Goal: Task Accomplishment & Management: Complete application form

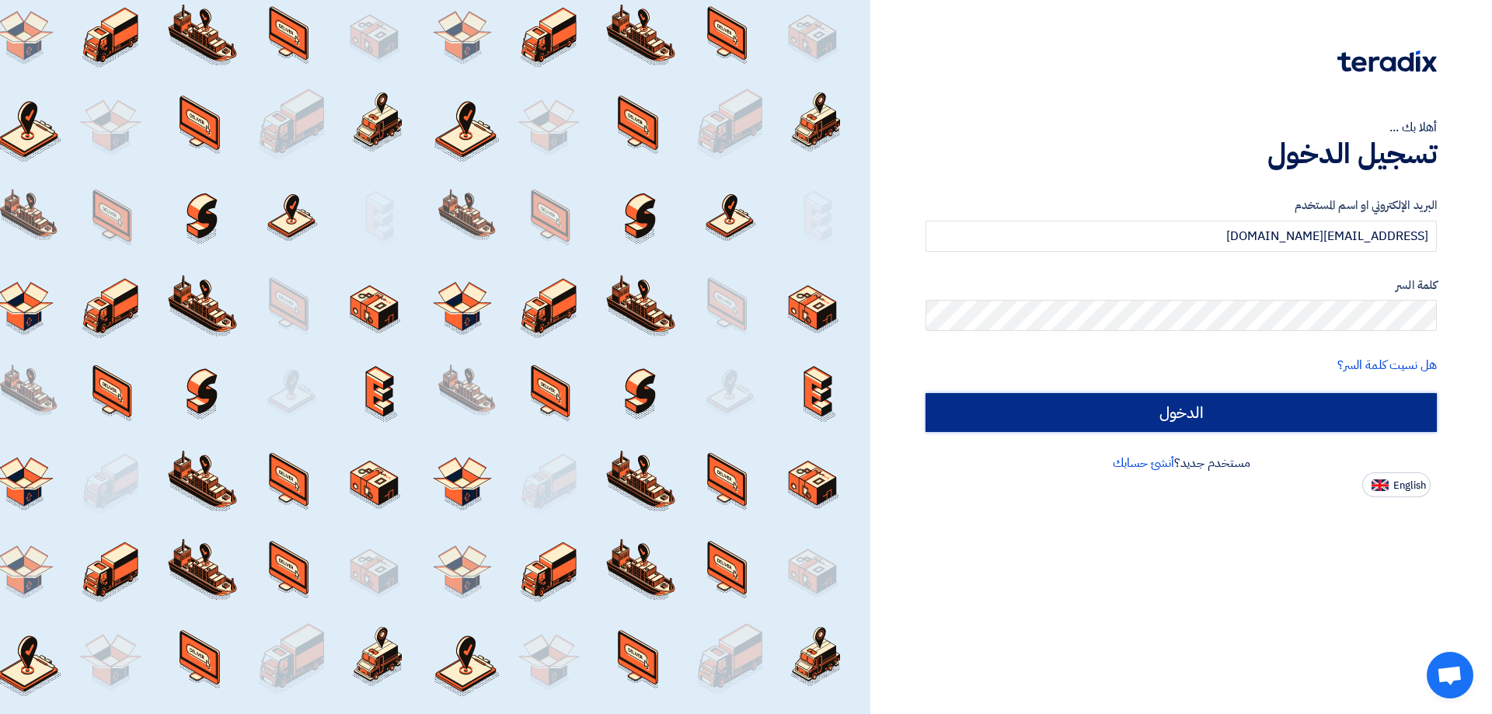
click at [1300, 415] on input "الدخول" at bounding box center [1180, 412] width 511 height 39
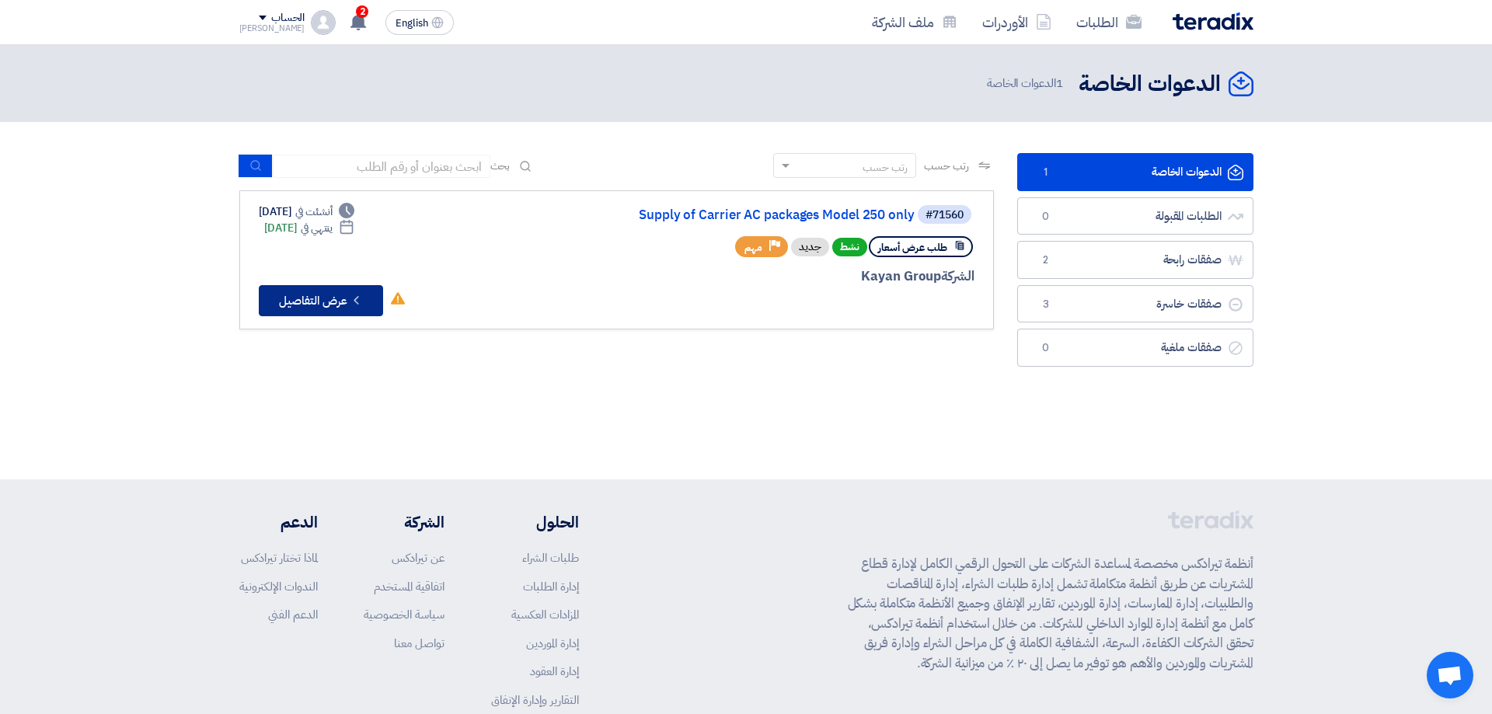
click at [330, 298] on button "Check details عرض التفاصيل" at bounding box center [321, 300] width 124 height 31
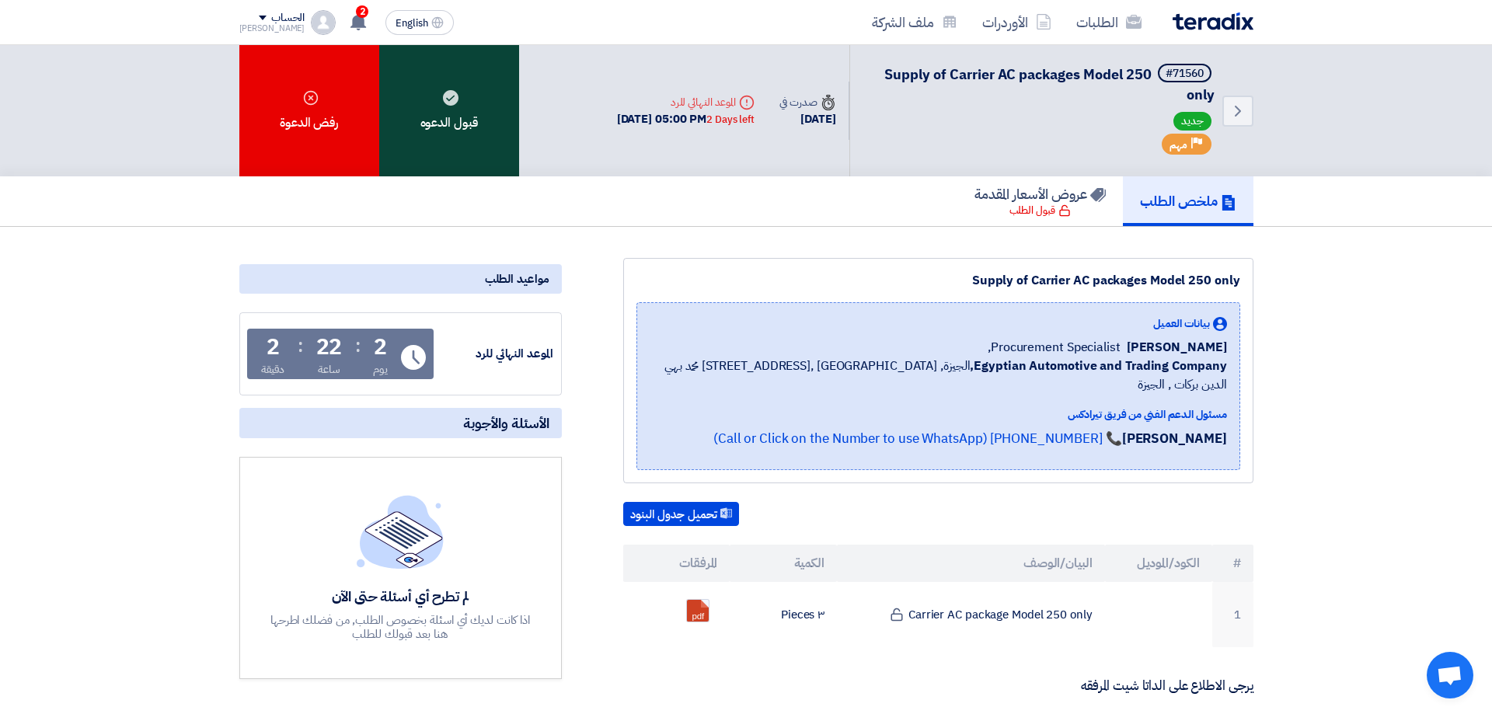
click at [440, 112] on div "قبول الدعوه" at bounding box center [449, 110] width 140 height 131
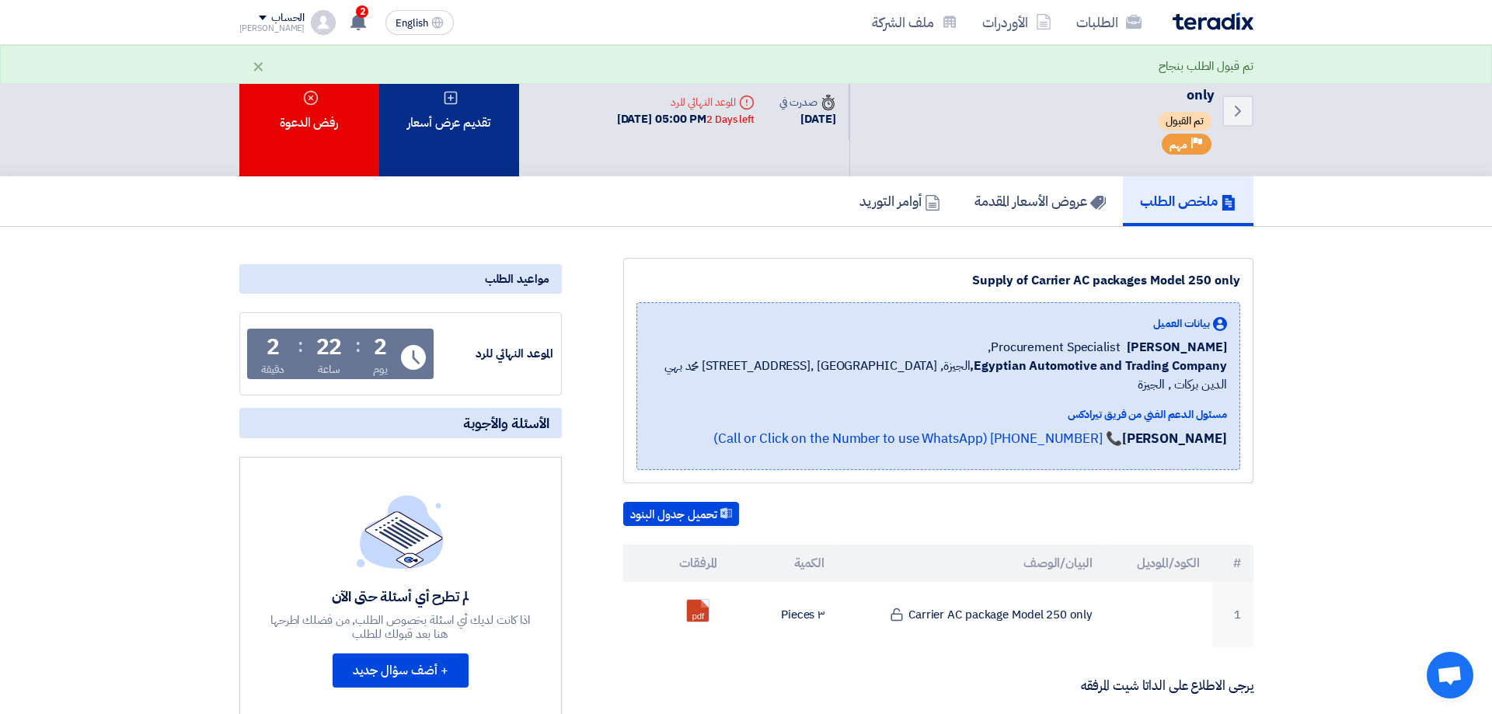
click at [475, 123] on div "تقديم عرض أسعار" at bounding box center [449, 110] width 140 height 131
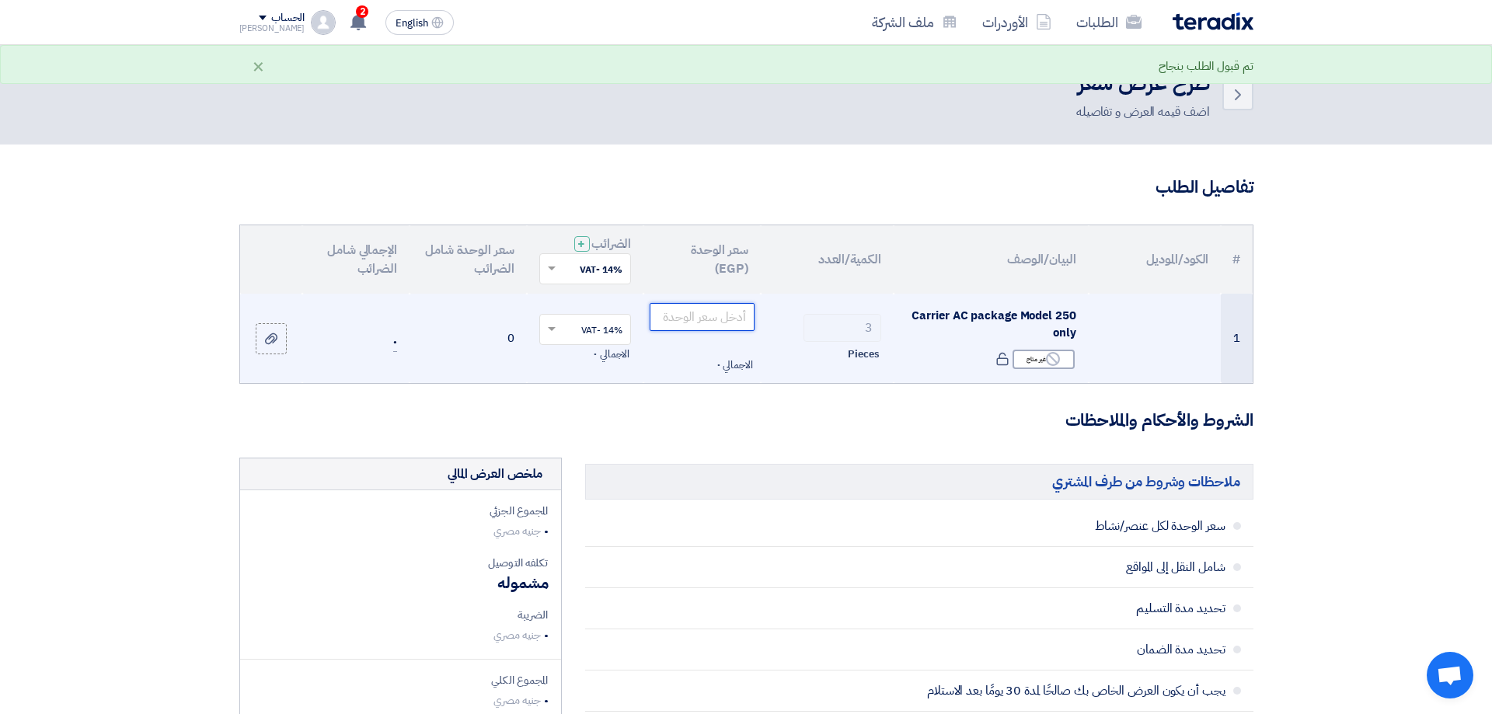
click at [698, 319] on input "number" at bounding box center [702, 317] width 105 height 28
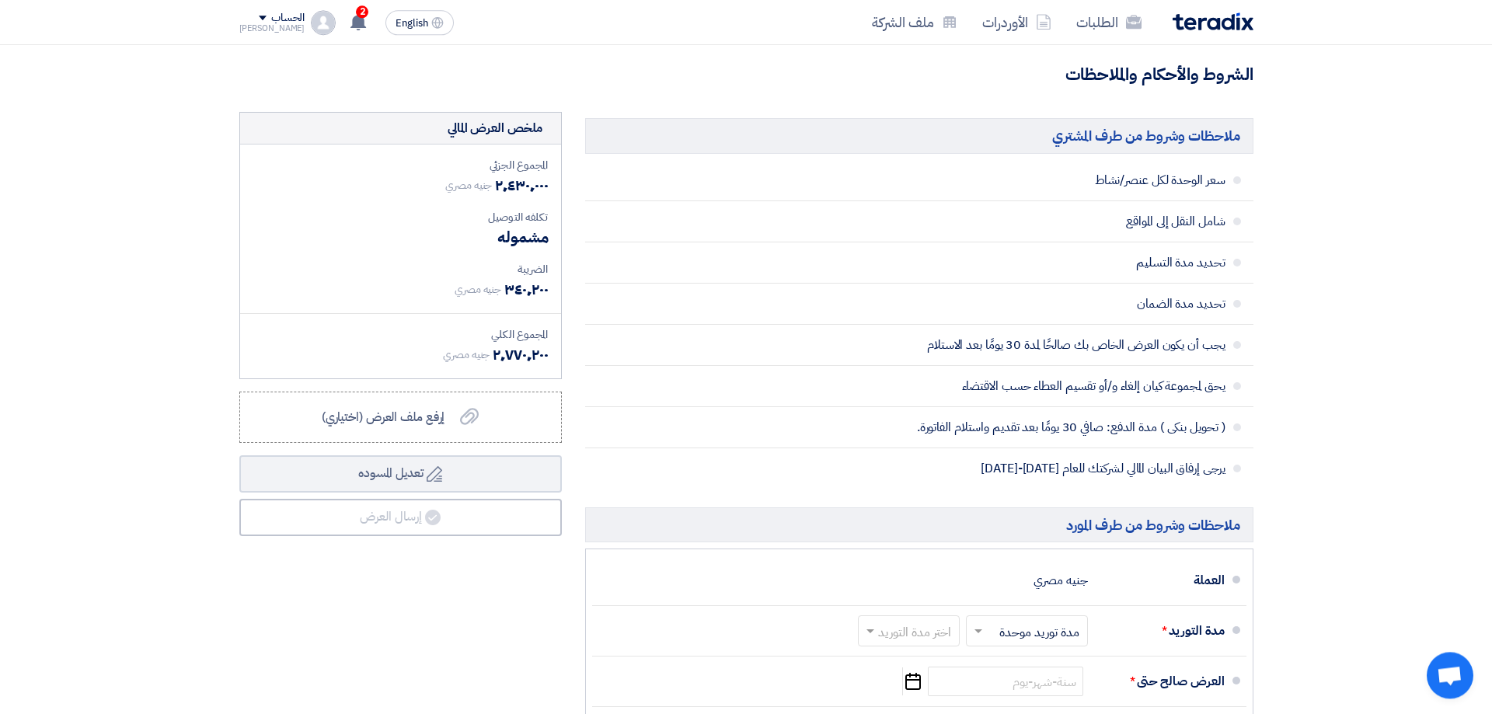
scroll to position [196, 0]
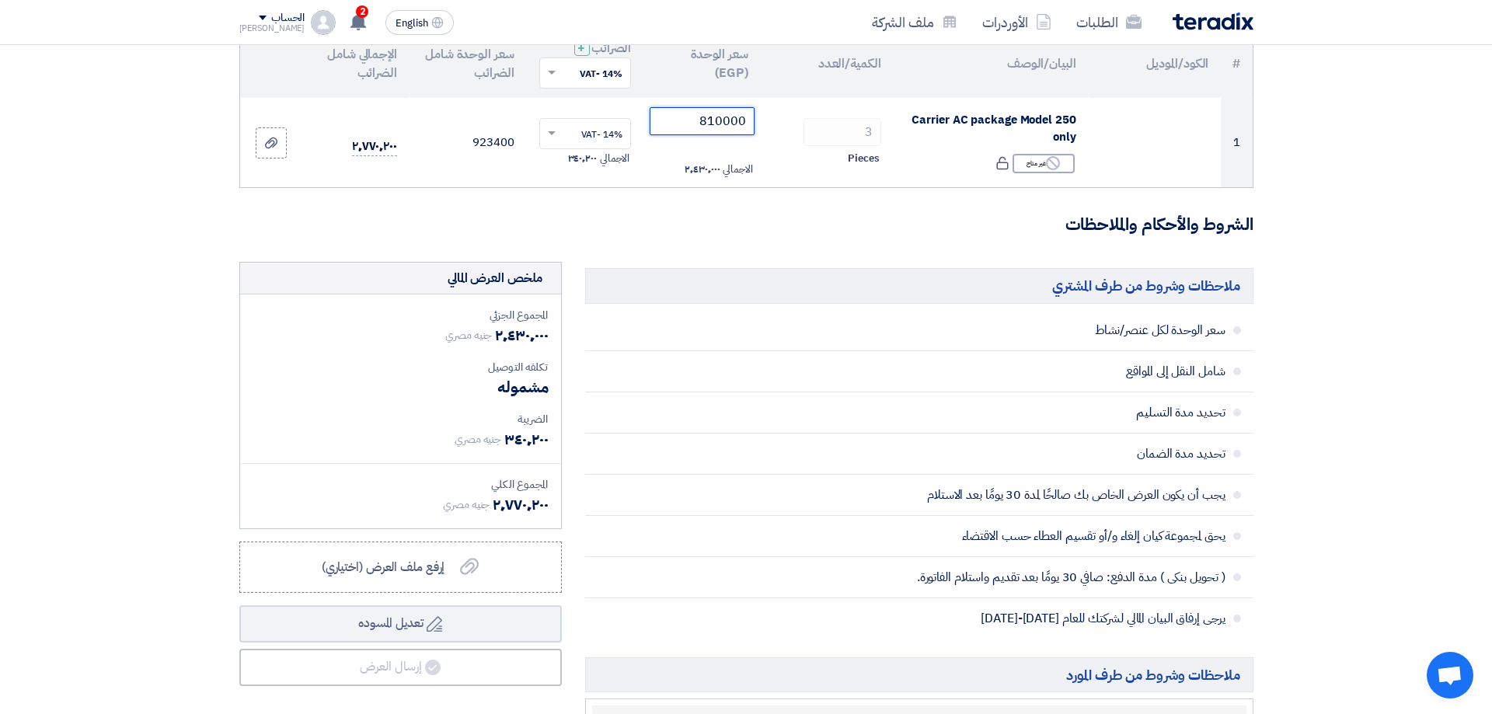
type input "810000"
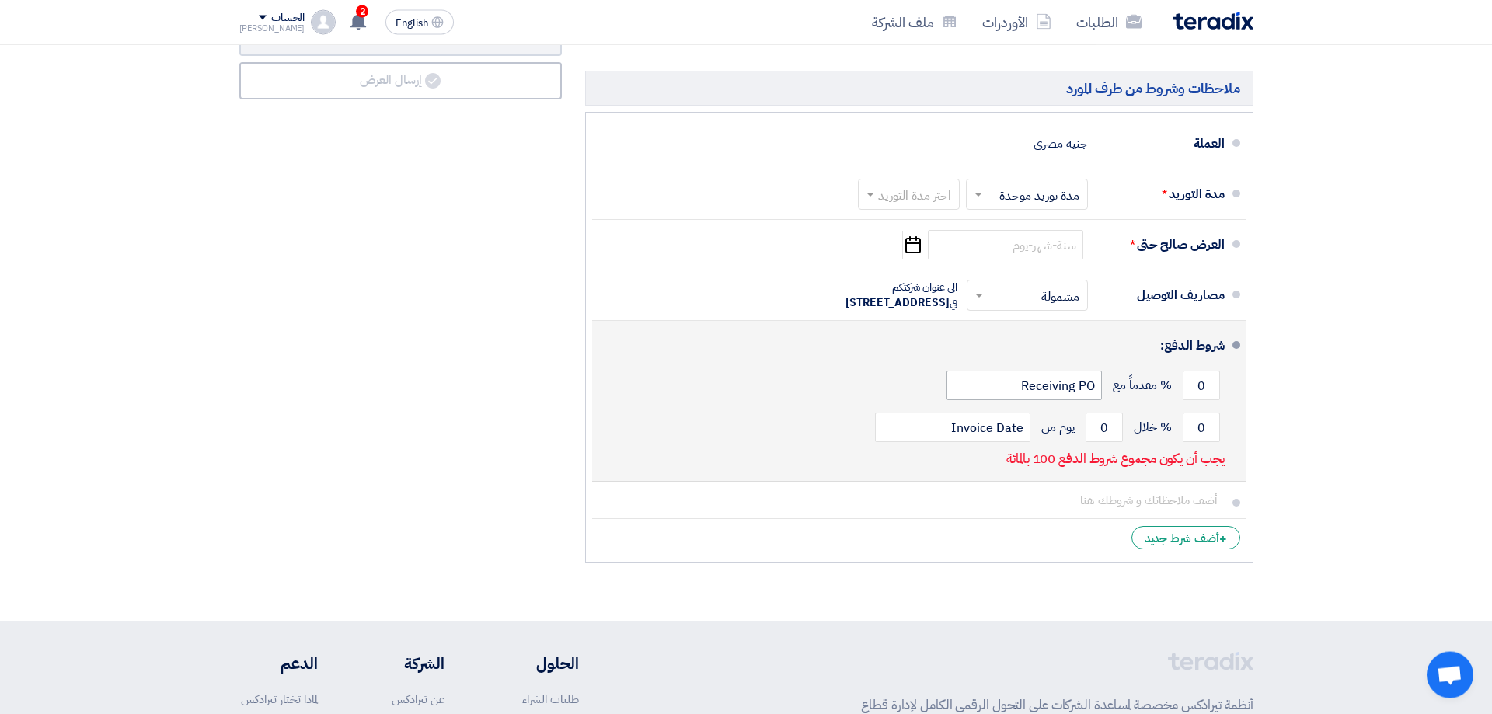
scroll to position [783, 0]
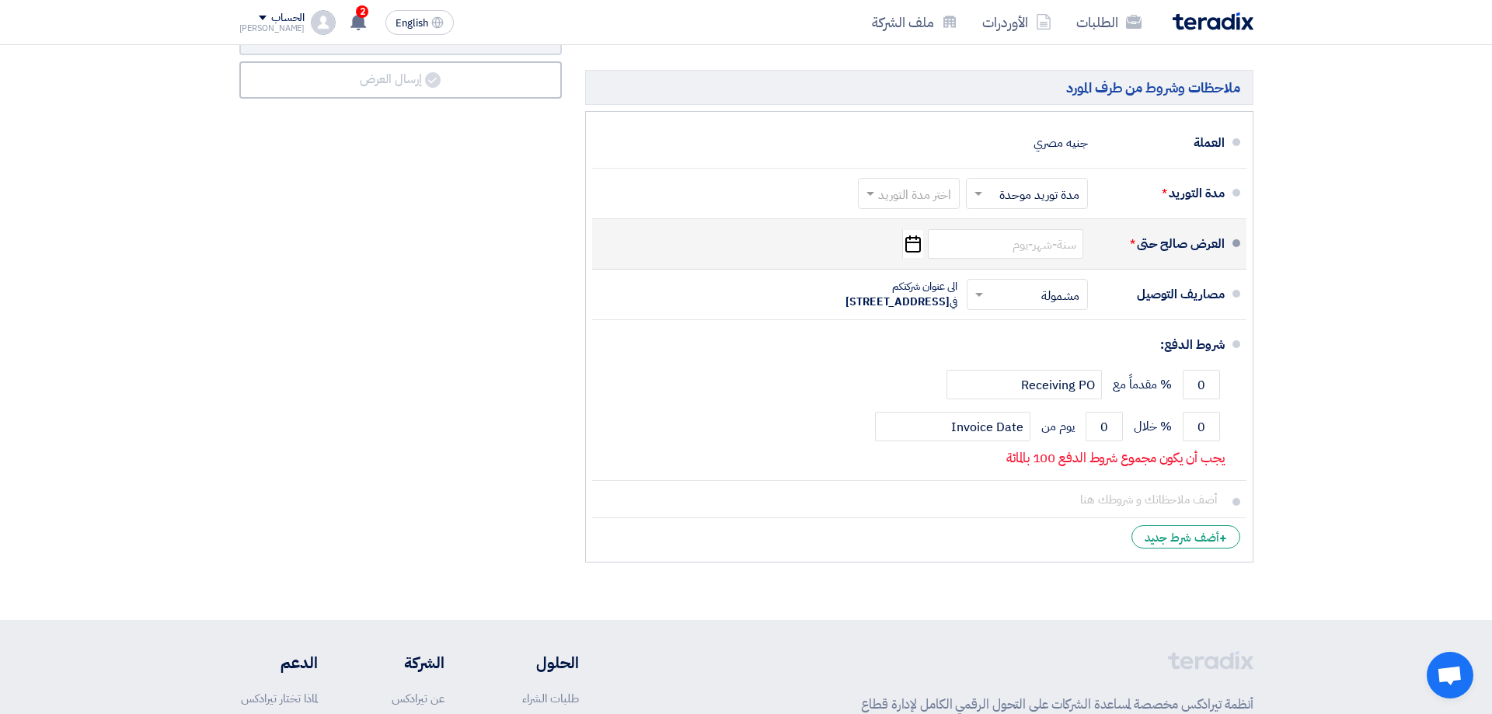
click at [899, 246] on div "العرض صالح حتى * Pick a date" at bounding box center [914, 243] width 620 height 37
click at [996, 247] on input at bounding box center [1005, 244] width 155 height 30
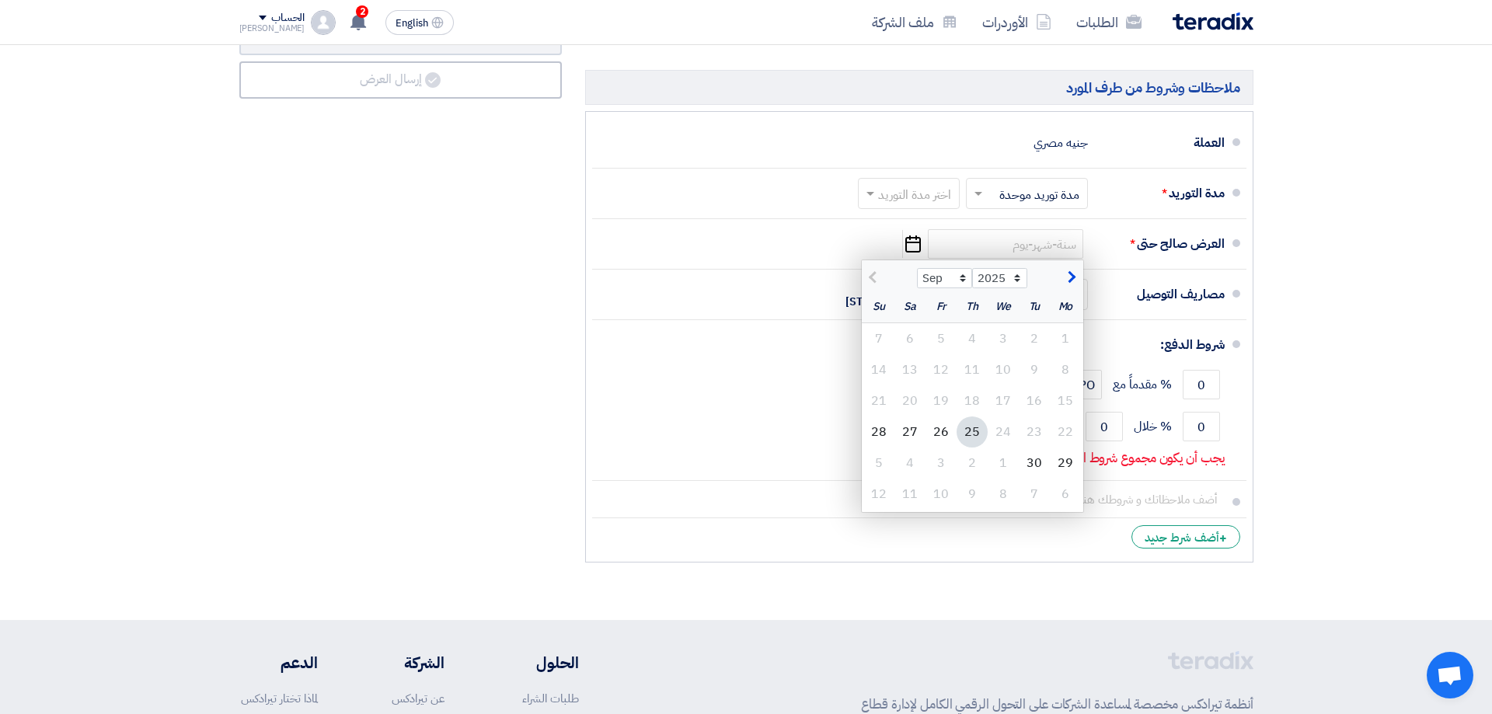
click at [910, 240] on use "button" at bounding box center [913, 243] width 16 height 17
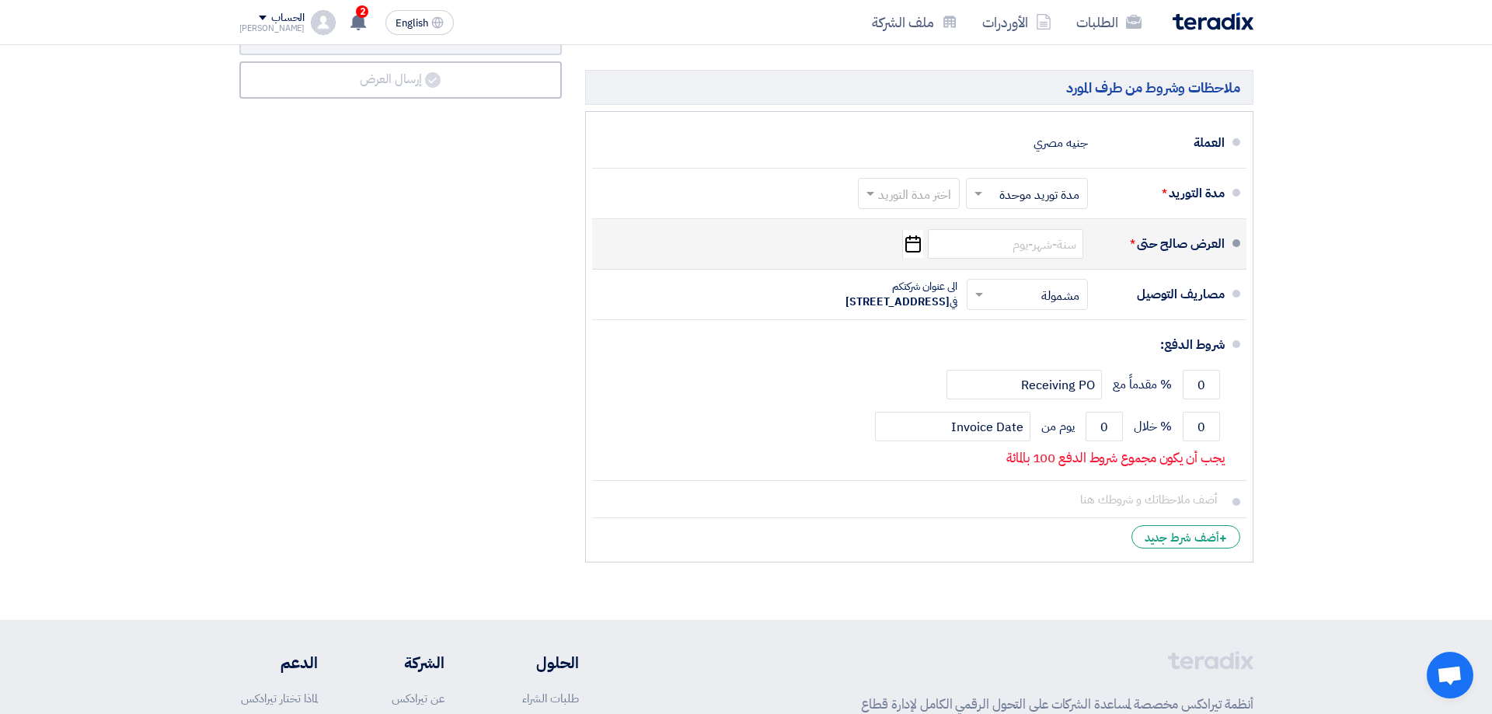
click at [917, 245] on icon "Pick a date" at bounding box center [912, 244] width 21 height 28
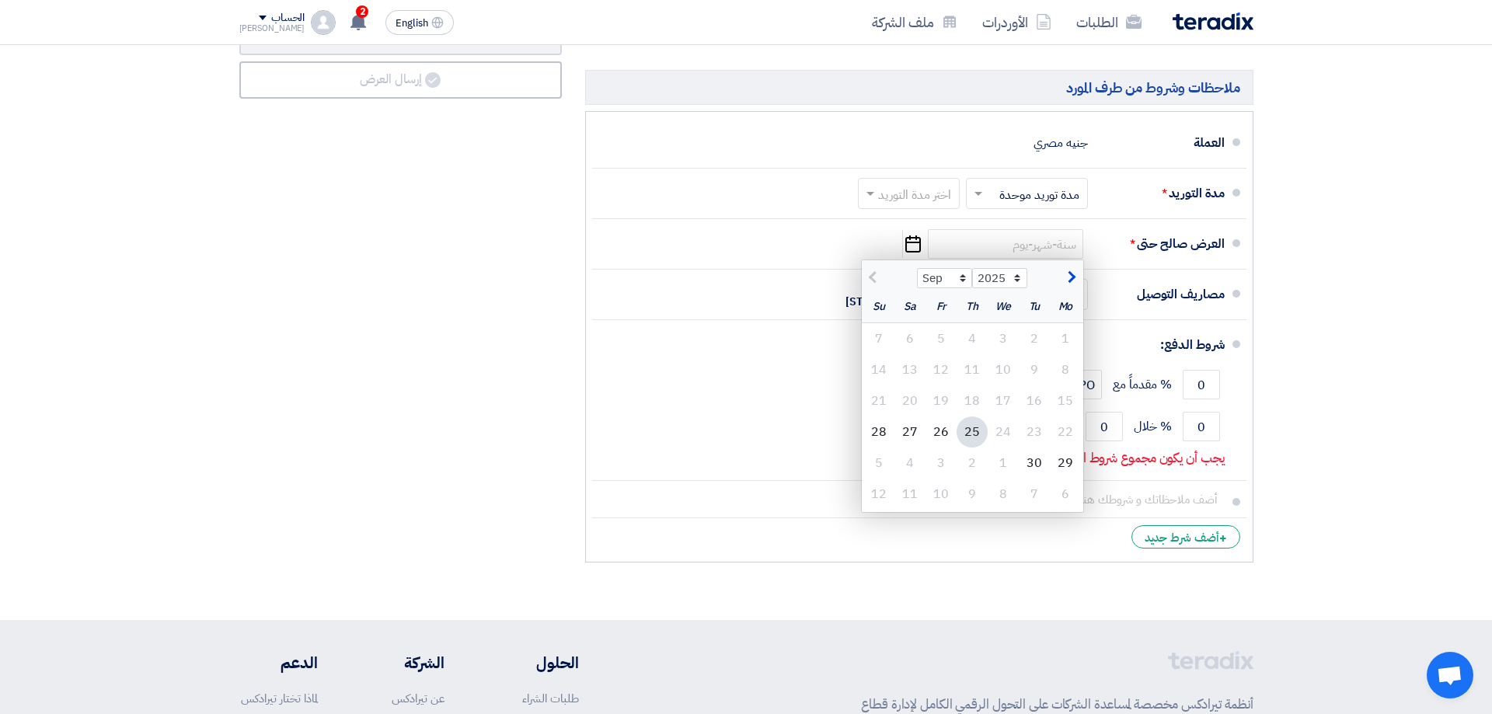
click at [910, 242] on use "button" at bounding box center [913, 243] width 16 height 17
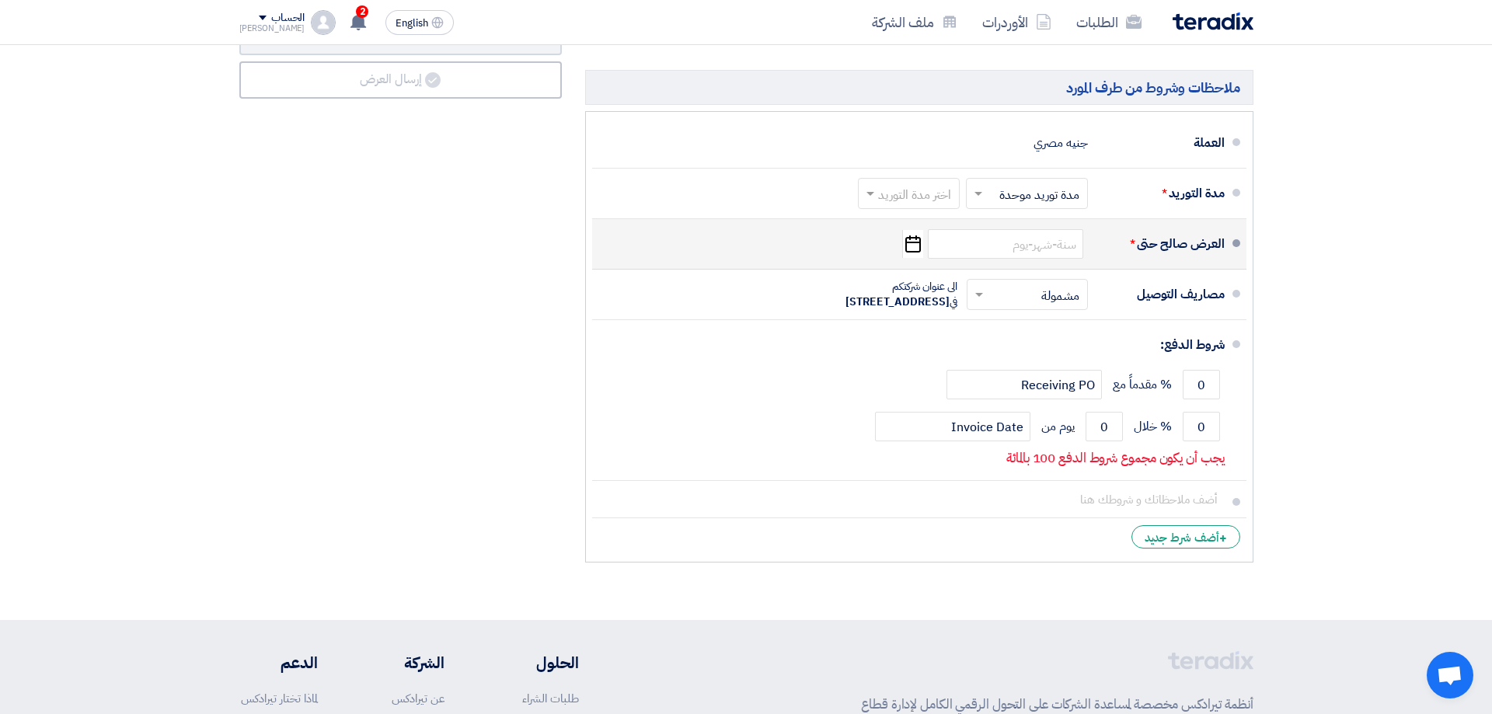
click at [910, 243] on use "button" at bounding box center [913, 243] width 16 height 17
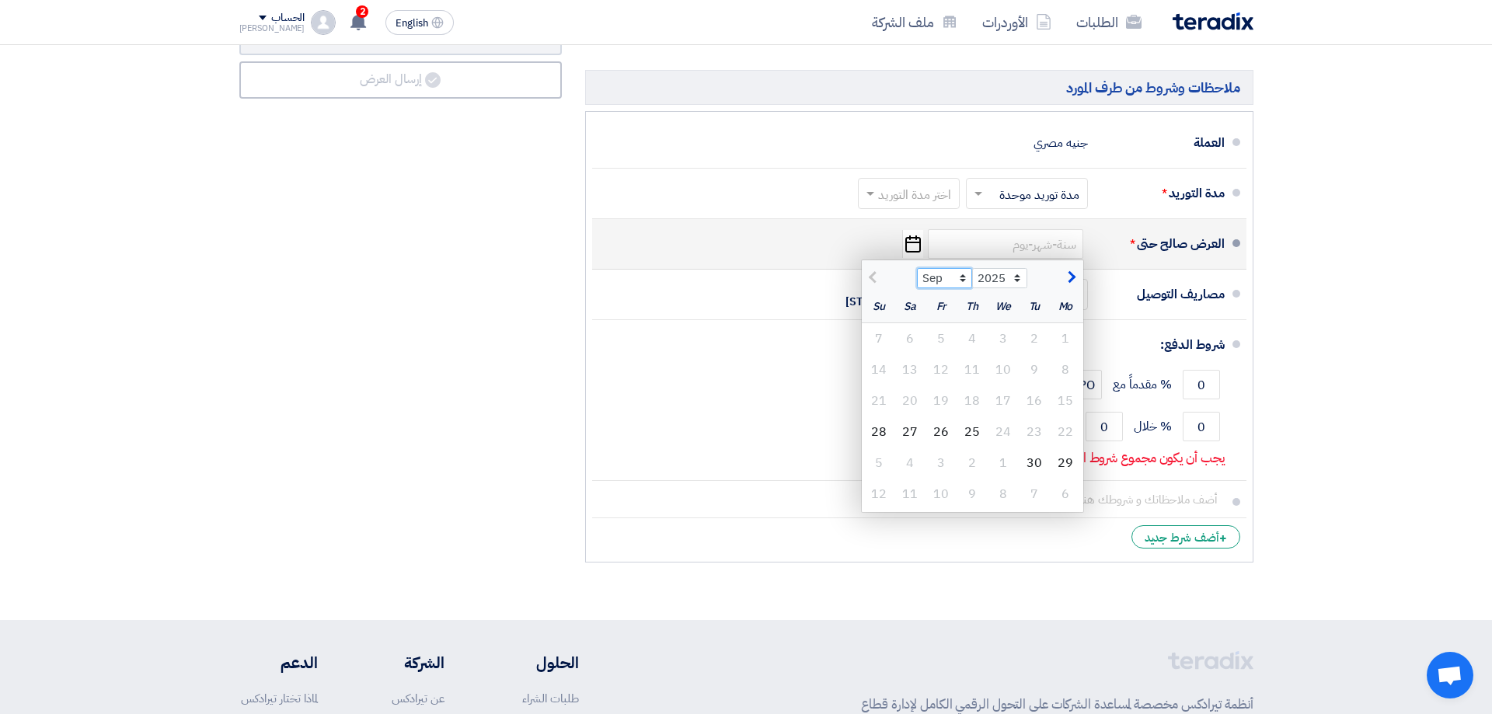
click at [917, 268] on select "Sep Oct Nov Dec" at bounding box center [944, 278] width 55 height 20
select select "10"
click option "Oct" at bounding box center [0, 0] width 0 height 0
click at [943, 367] on div "10" at bounding box center [940, 369] width 31 height 31
type input "[DATE]"
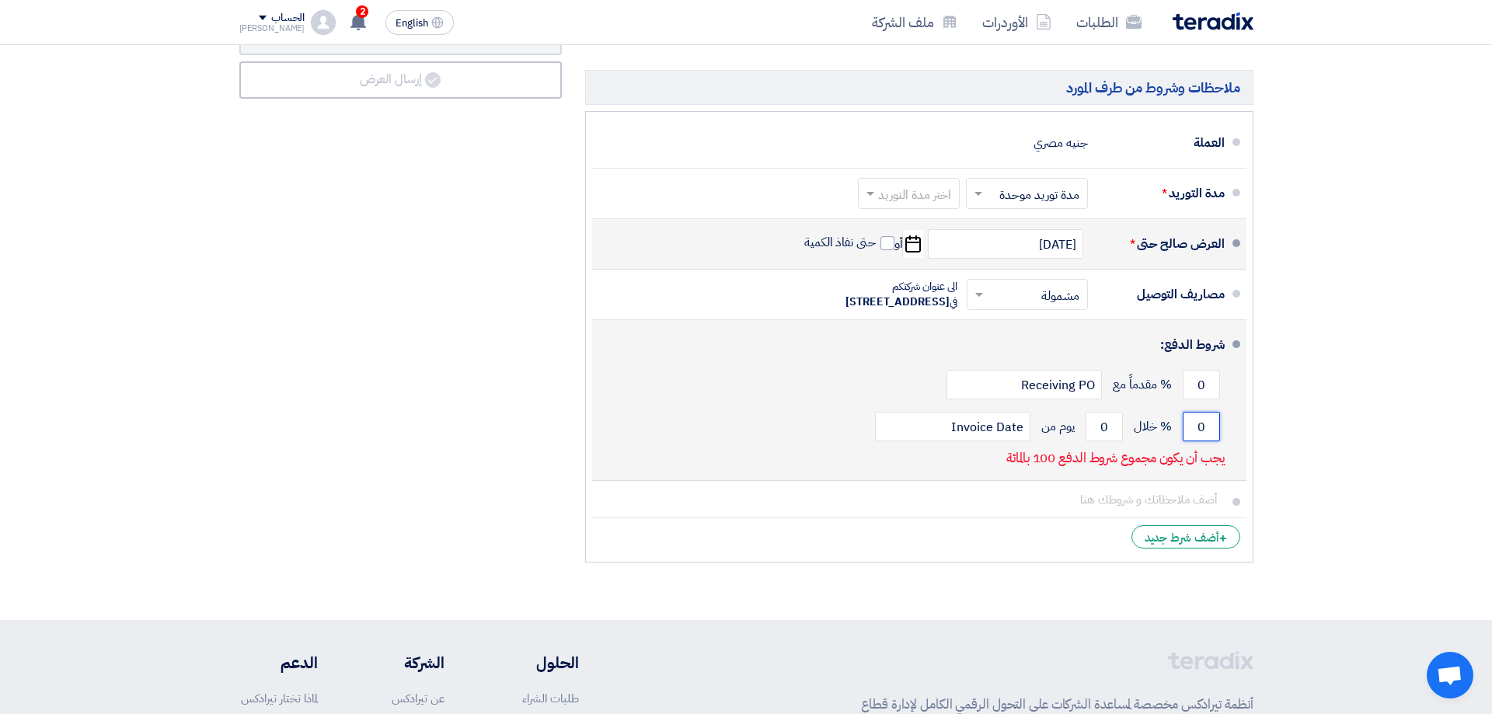
click at [1203, 441] on input "0" at bounding box center [1201, 427] width 37 height 30
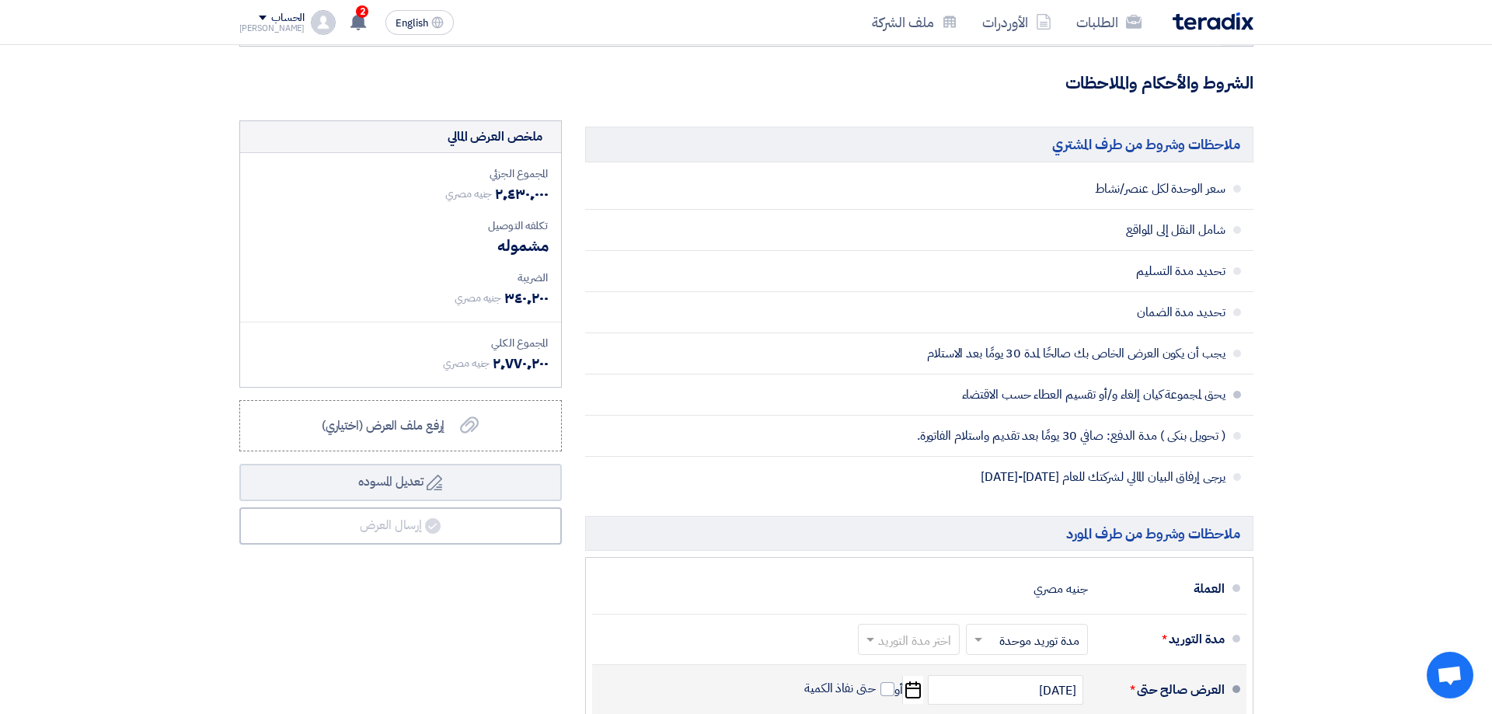
scroll to position [294, 0]
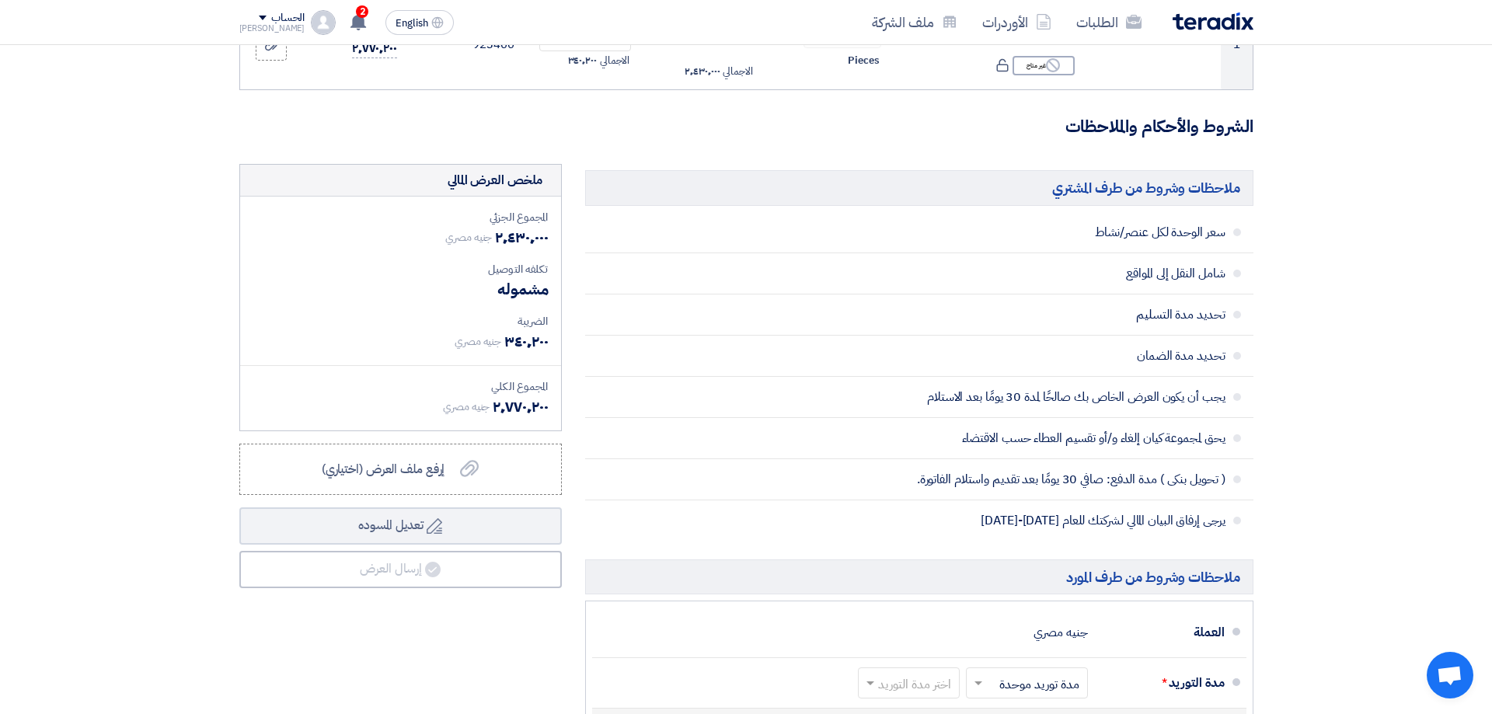
type input "100"
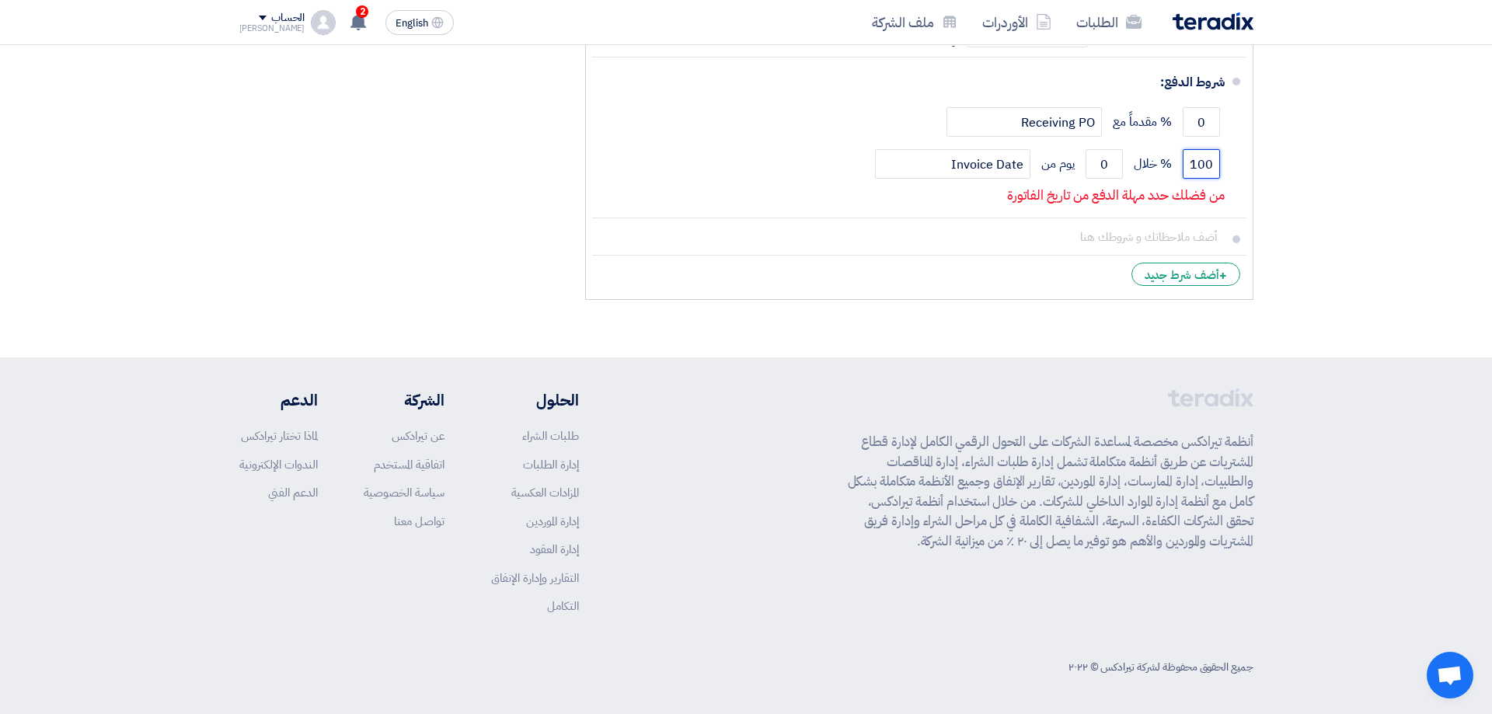
scroll to position [881, 0]
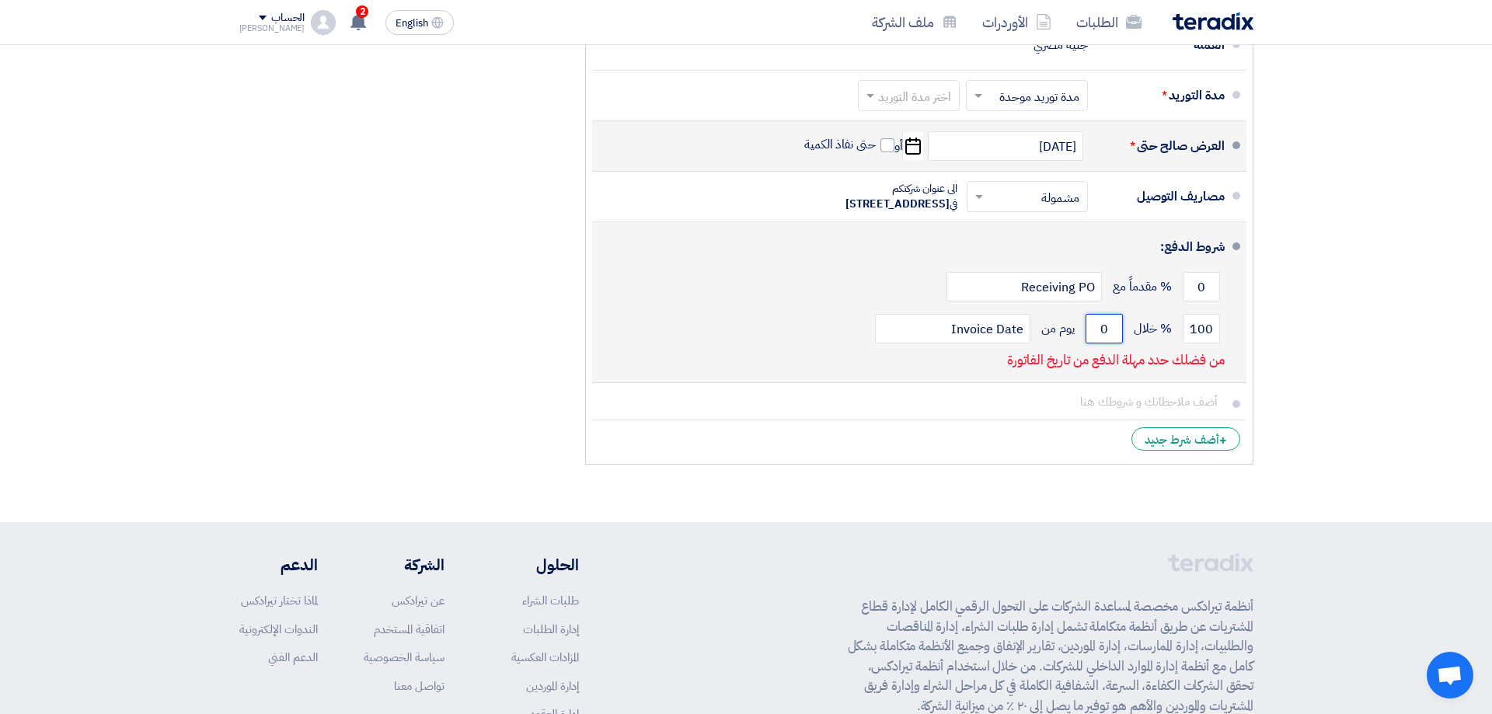
click at [1109, 343] on input "0" at bounding box center [1103, 329] width 37 height 30
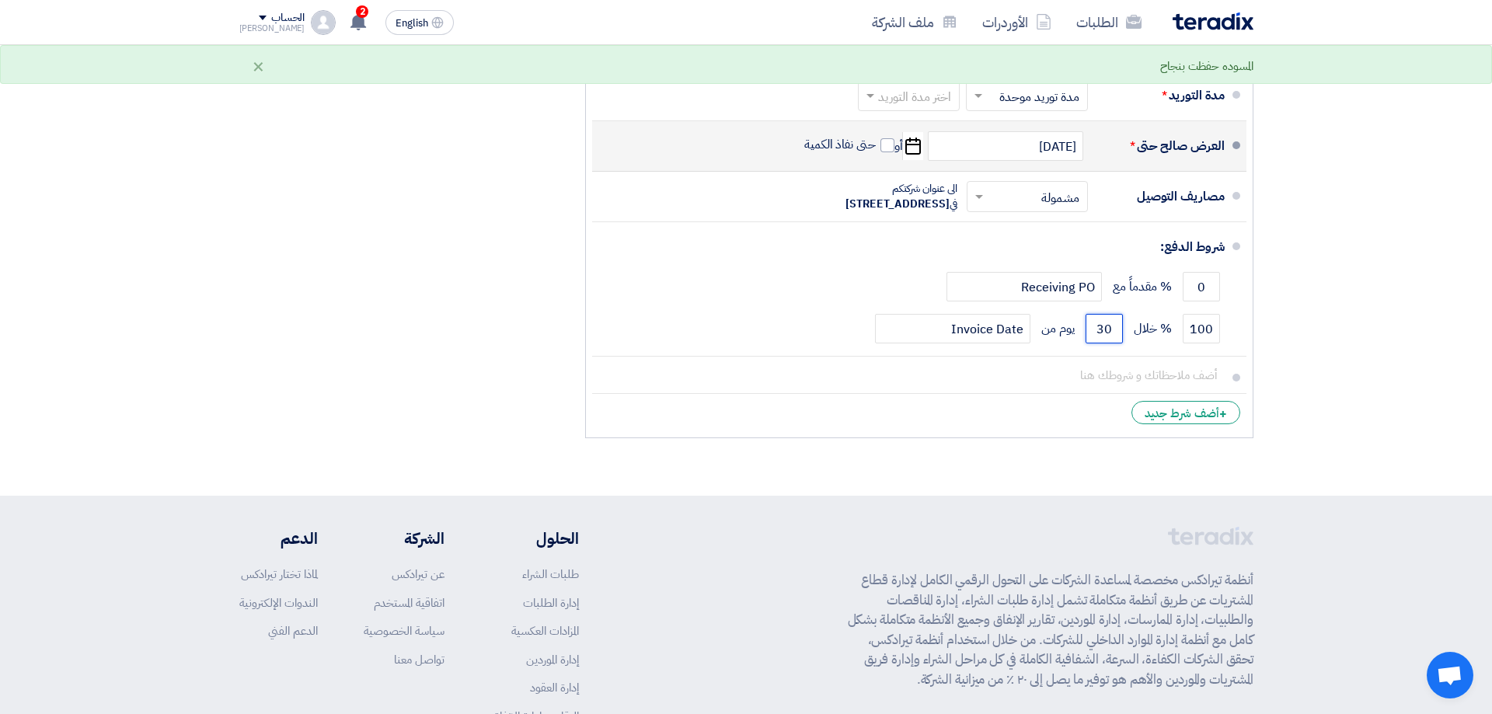
type input "30"
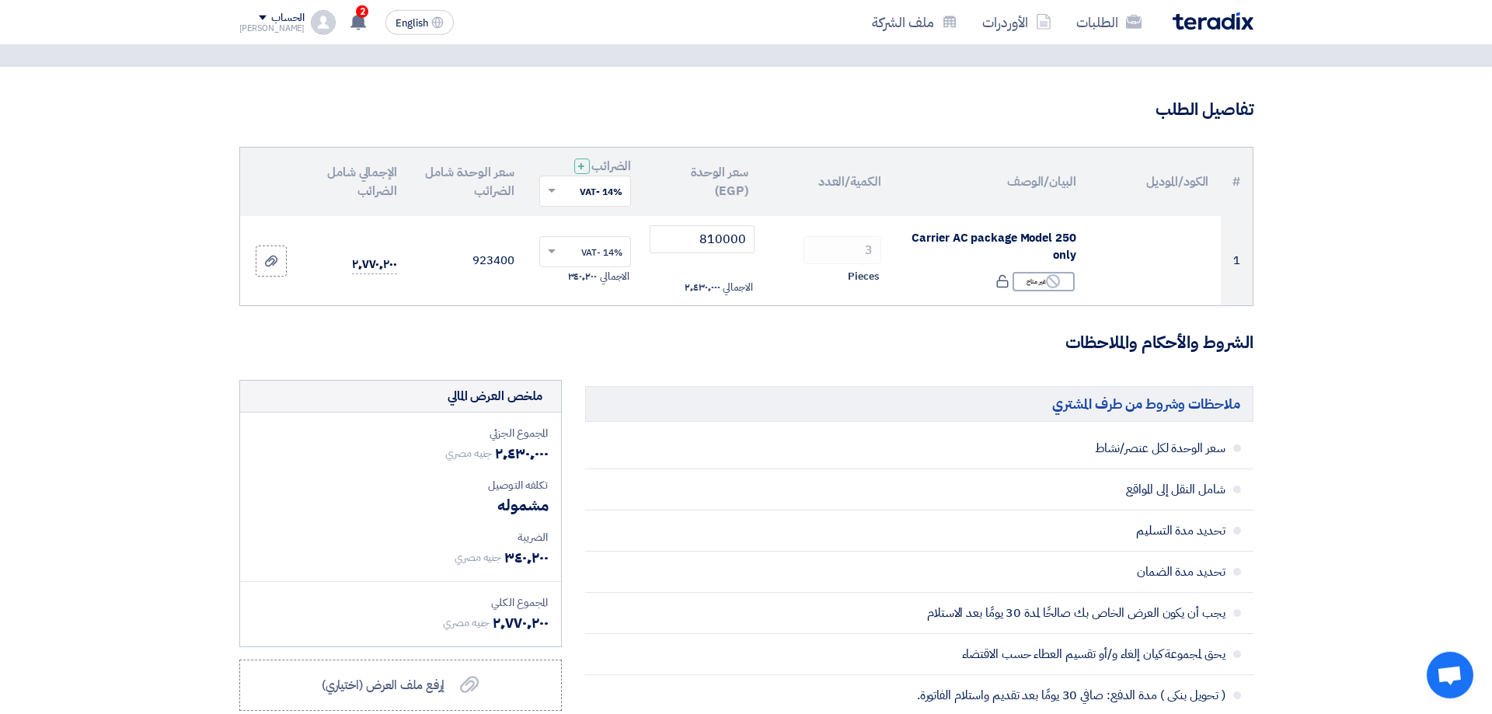
scroll to position [71, 0]
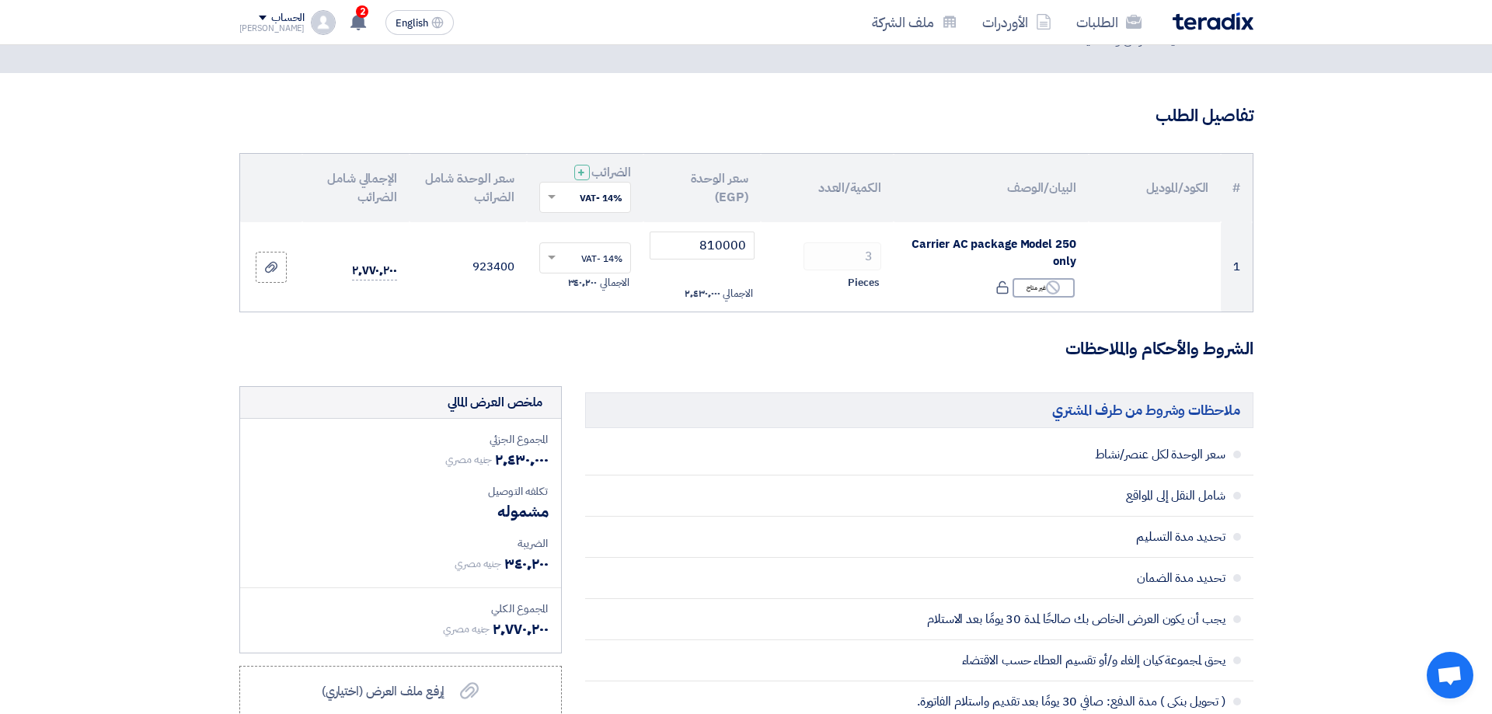
click at [501, 333] on form "تفاصيل الطلب # الكود/الموديل البيان/الوصف الكمية/العدد سعر الوحدة (EGP) الضرائب…" at bounding box center [746, 679] width 1014 height 1151
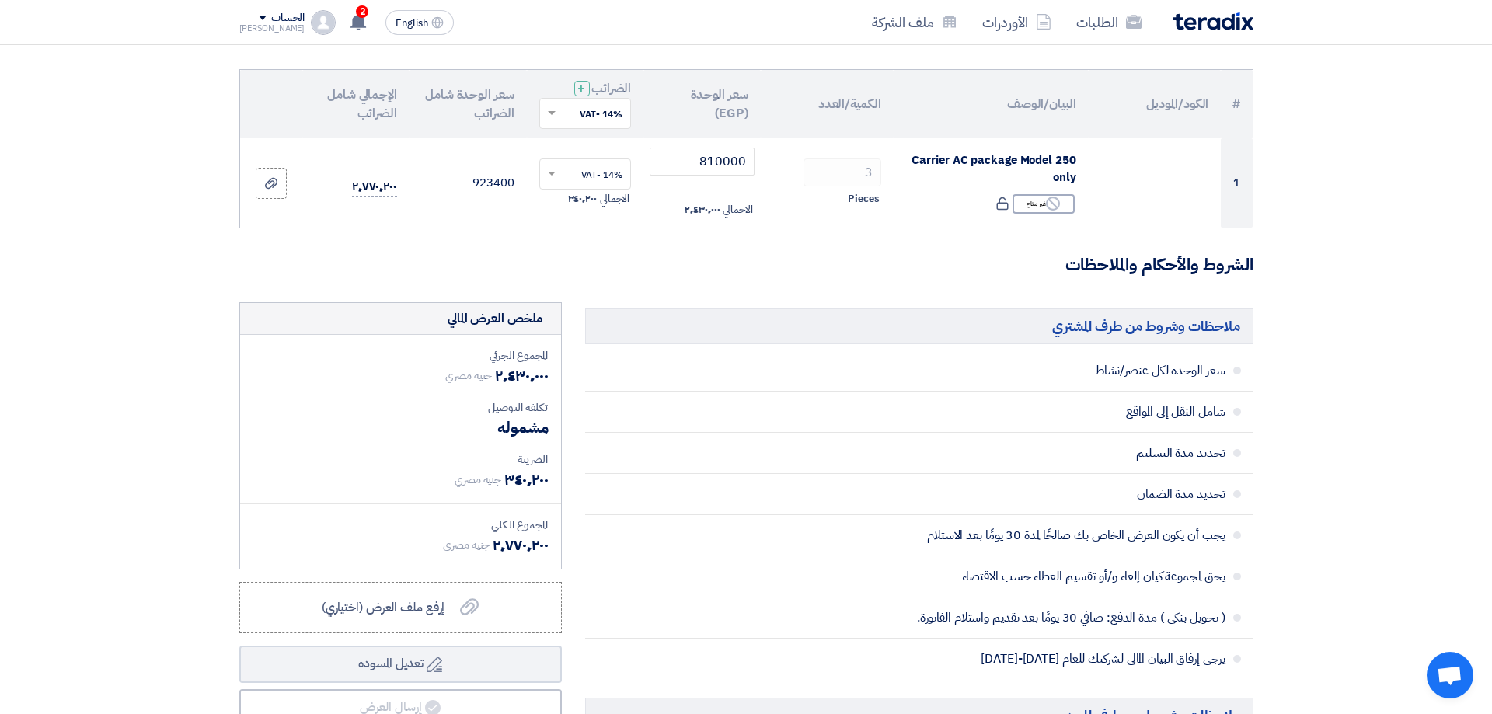
scroll to position [463, 0]
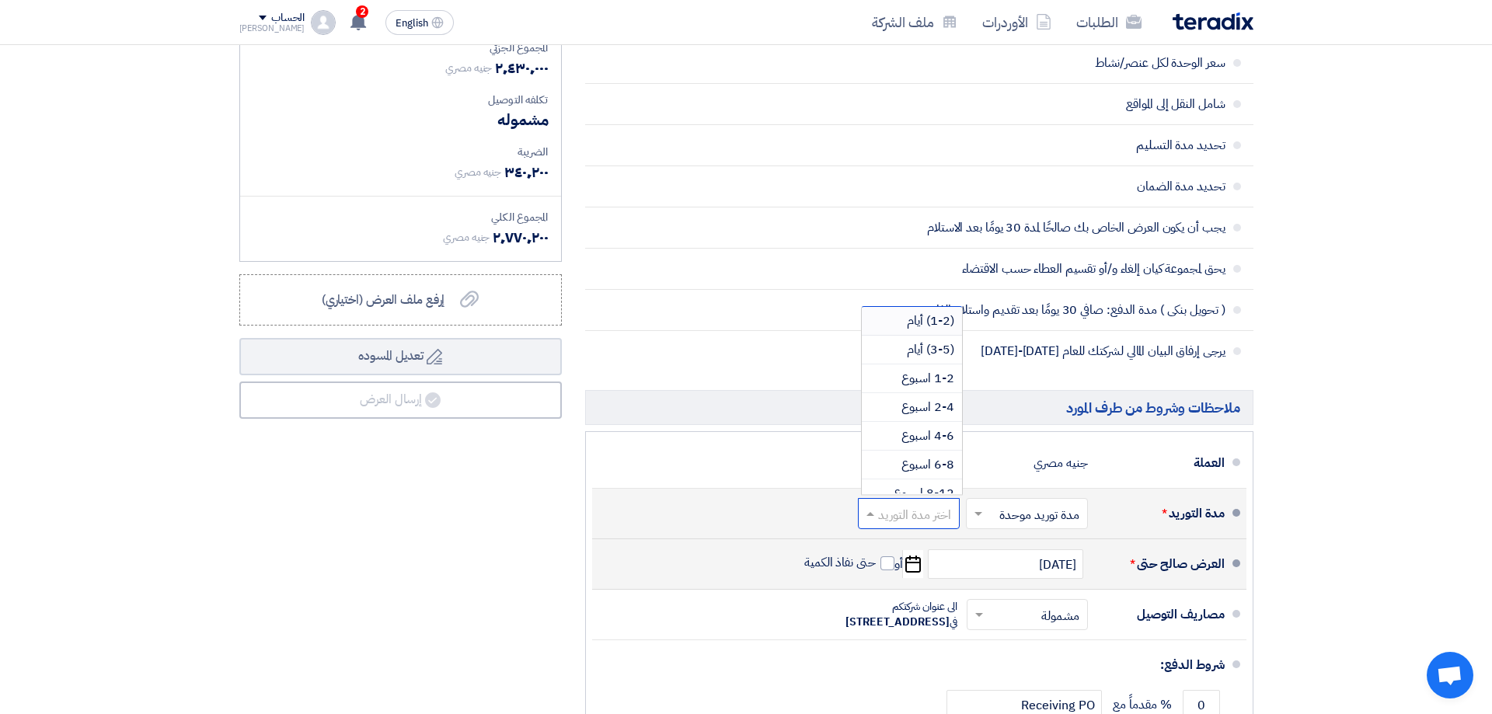
click at [898, 515] on input "text" at bounding box center [906, 515] width 94 height 23
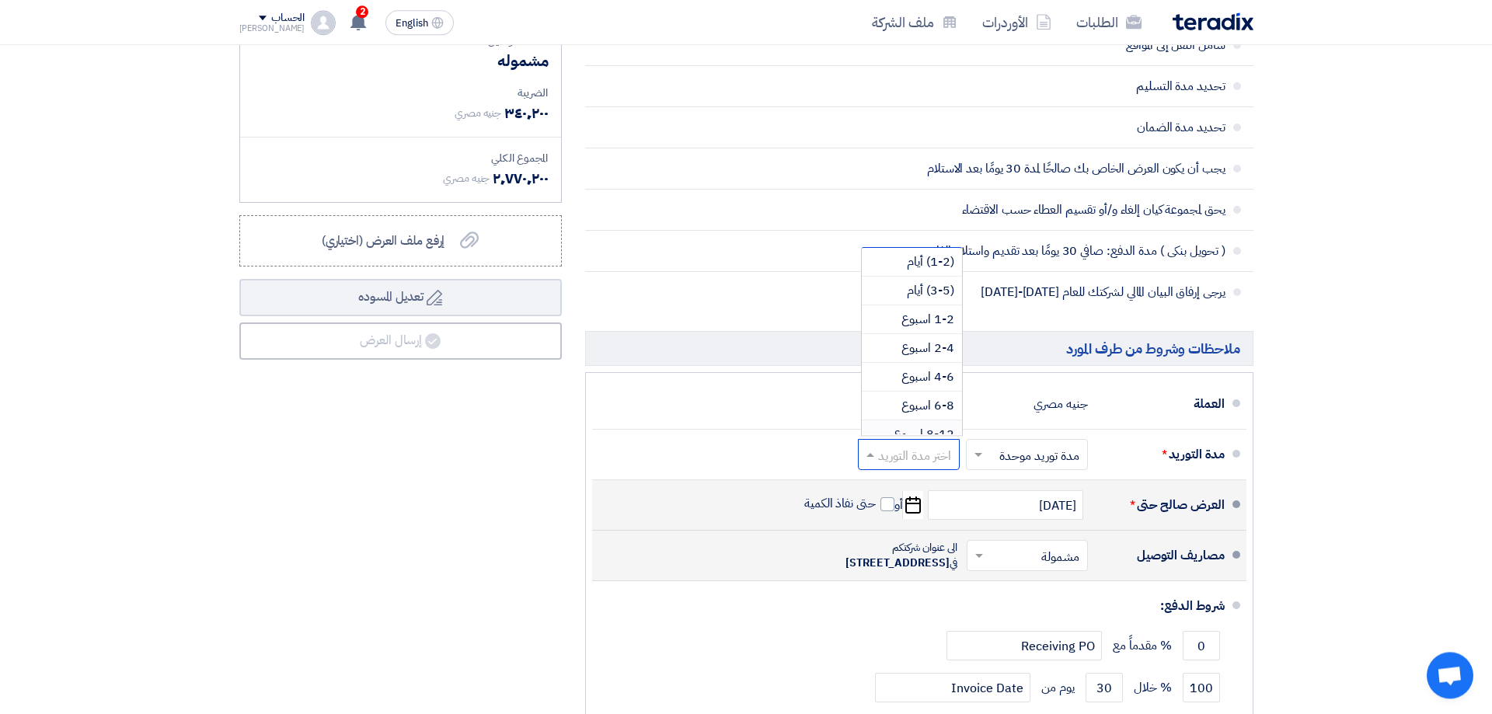
scroll to position [561, 0]
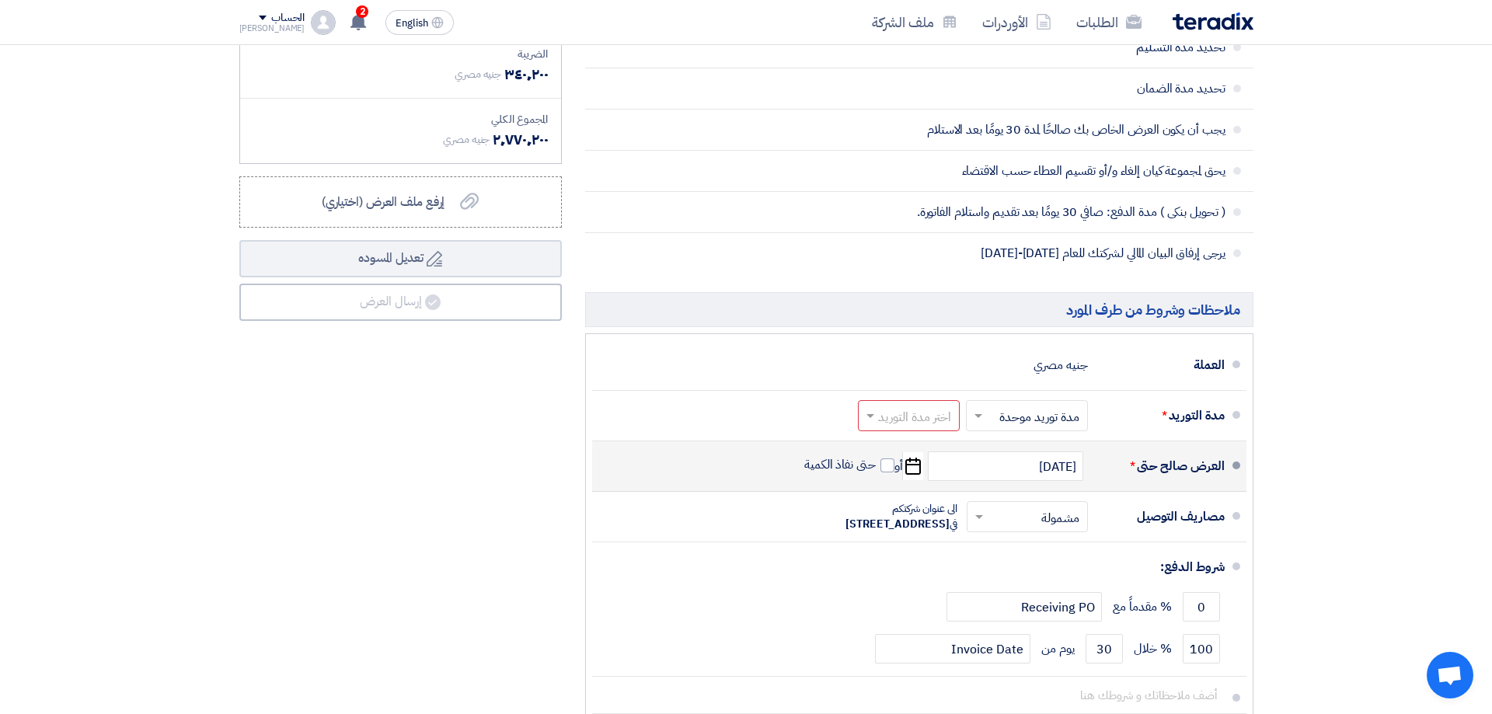
click at [1365, 394] on section "تفاصيل الطلب # الكود/الموديل البيان/الوصف الكمية/العدد سعر الوحدة (EGP) الضرائب…" at bounding box center [746, 200] width 1492 height 1232
click at [895, 420] on input "text" at bounding box center [906, 417] width 94 height 23
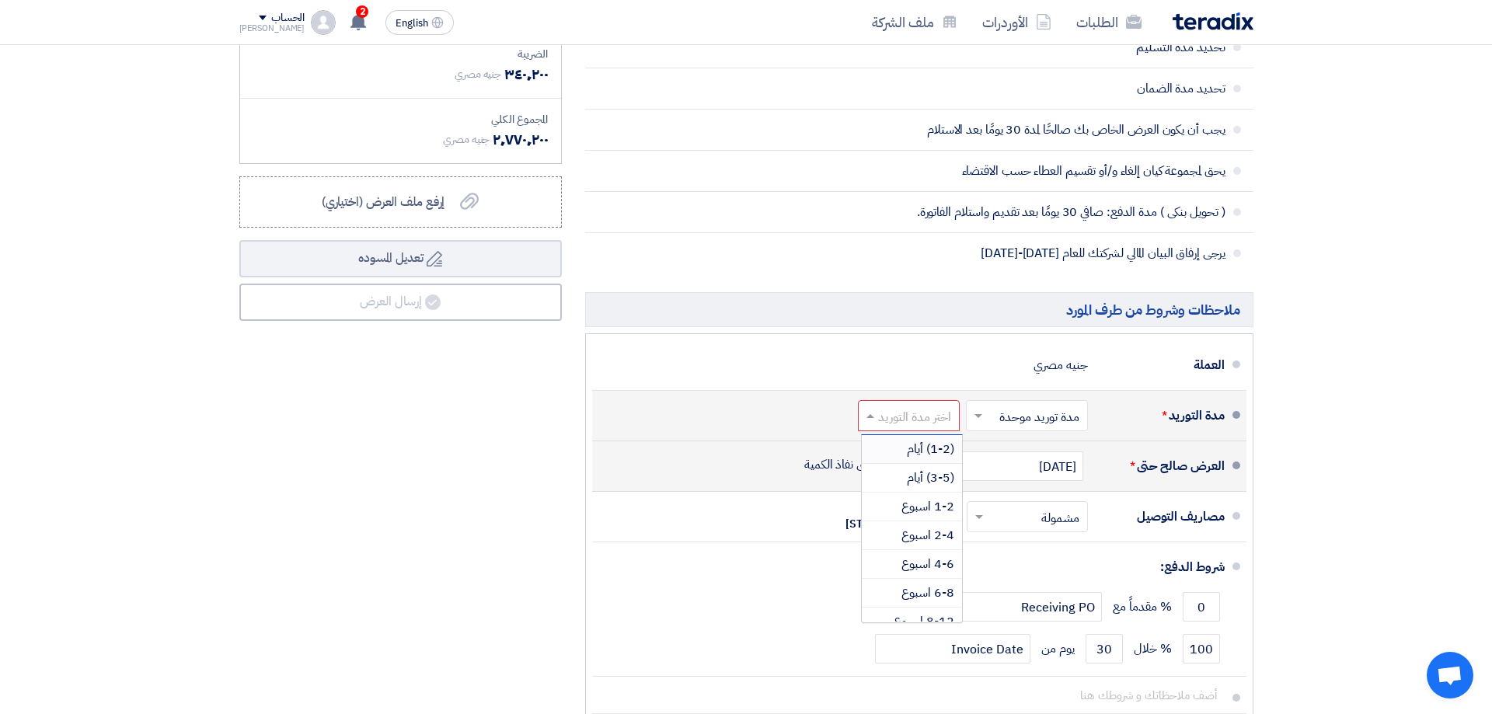
click at [1003, 413] on input "text" at bounding box center [1024, 417] width 114 height 23
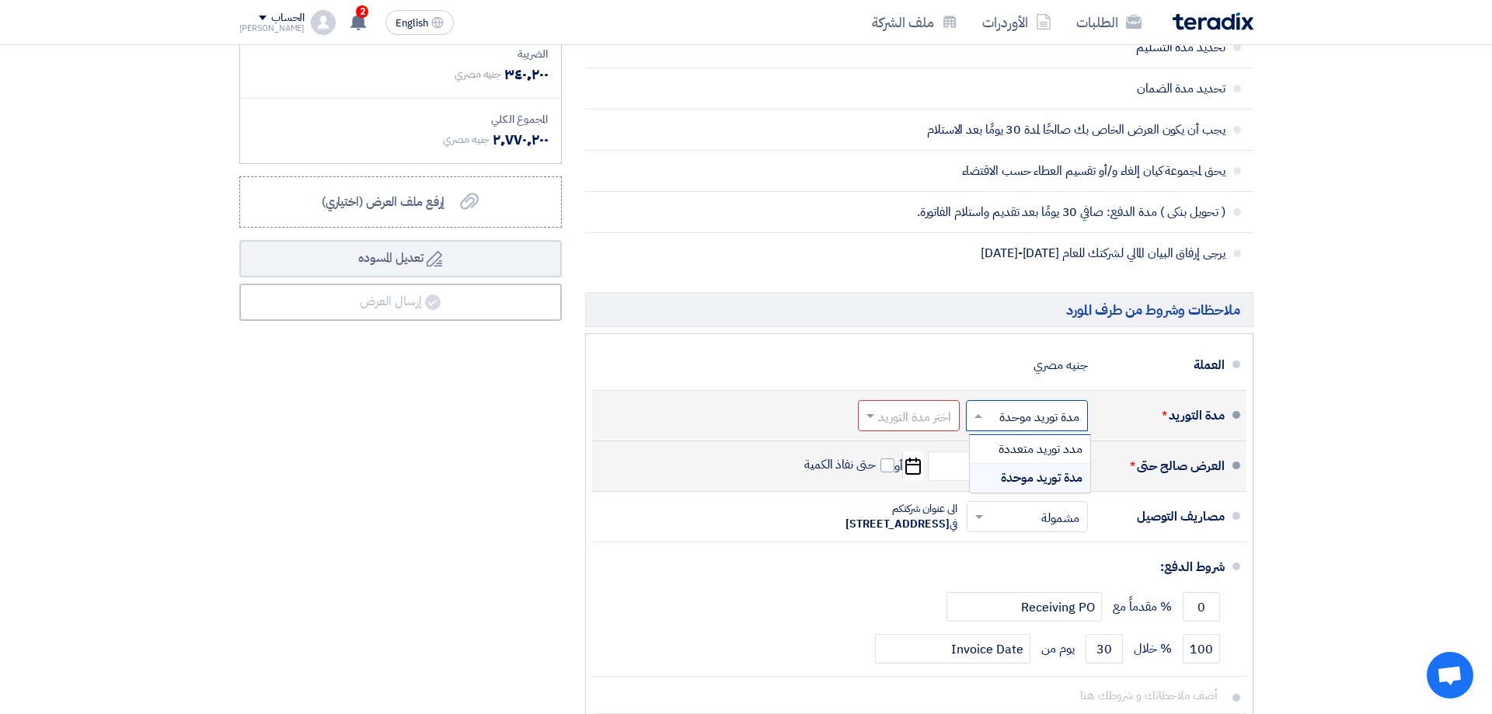
click at [1003, 413] on input "text" at bounding box center [1024, 417] width 114 height 23
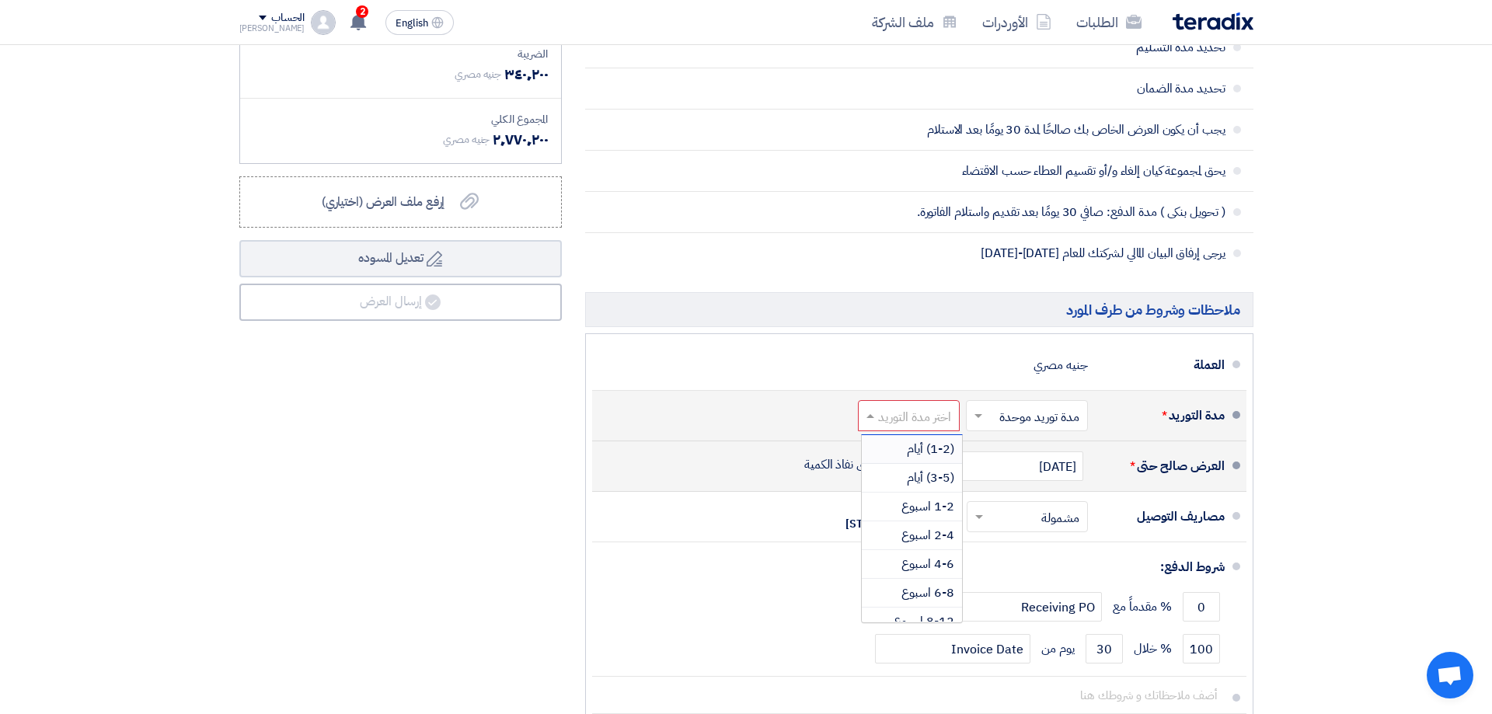
click at [899, 410] on input "text" at bounding box center [906, 417] width 94 height 23
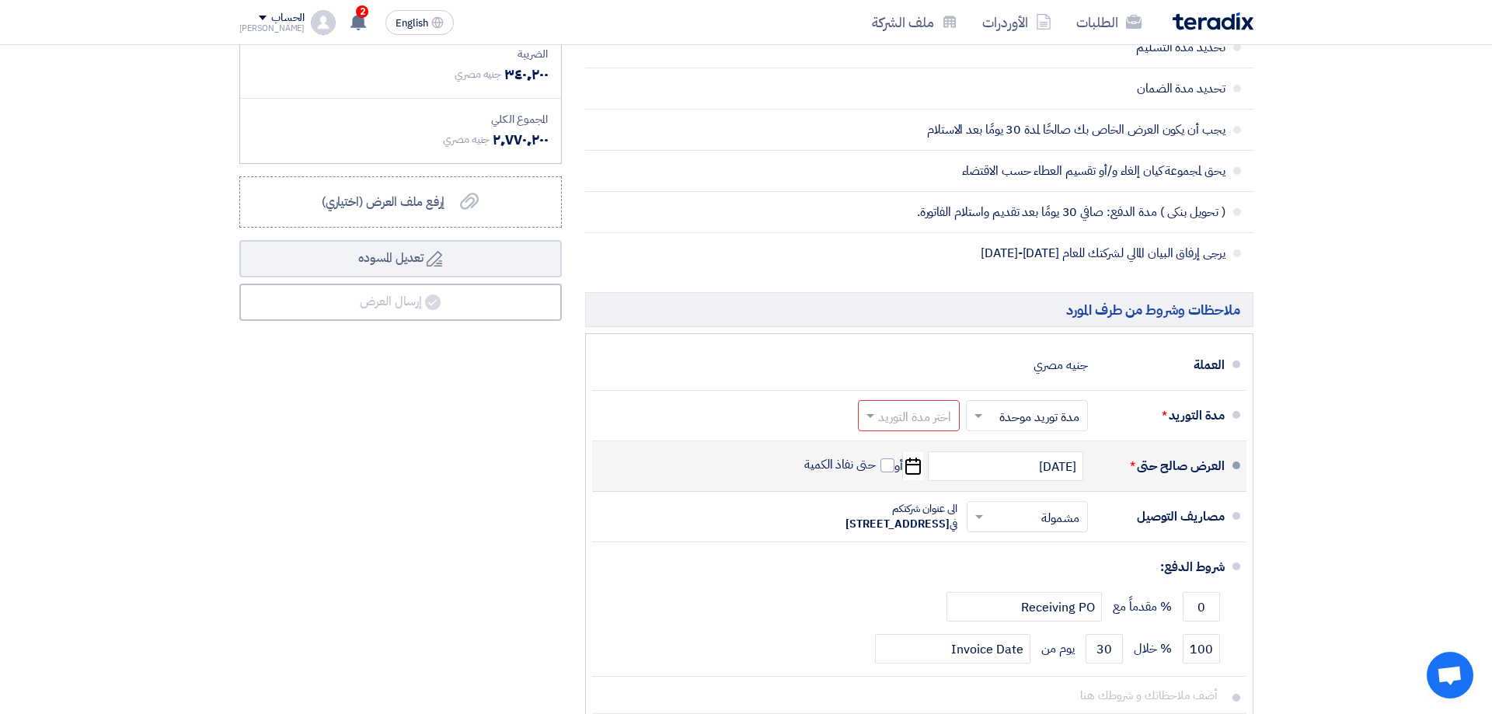
click at [1326, 397] on section "تفاصيل الطلب # الكود/الموديل البيان/الوصف الكمية/العدد سعر الوحدة (EGP) الضرائب…" at bounding box center [746, 200] width 1492 height 1232
click at [866, 416] on span at bounding box center [870, 416] width 8 height 5
click at [1350, 459] on section "تفاصيل الطلب # الكود/الموديل البيان/الوصف الكمية/العدد سعر الوحدة (EGP) الضرائب…" at bounding box center [746, 200] width 1492 height 1232
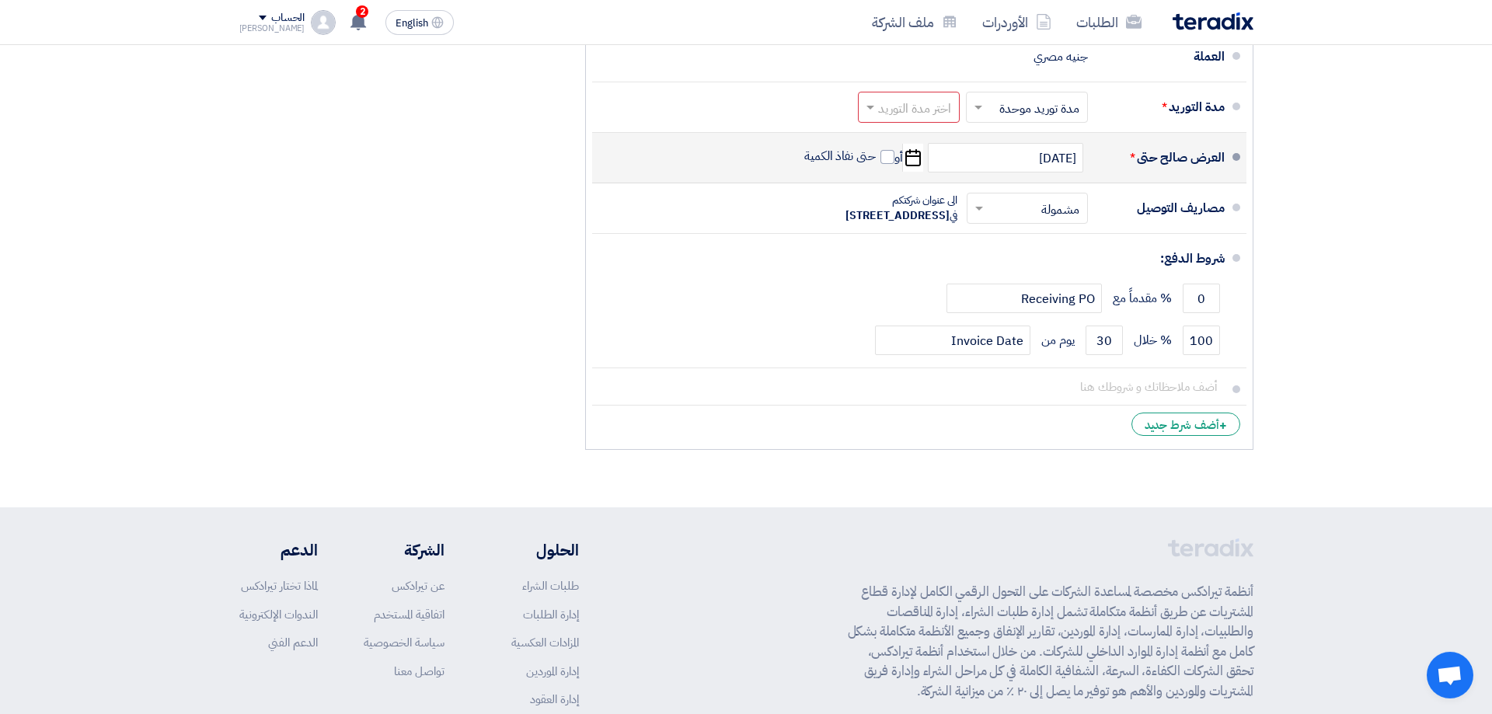
scroll to position [757, 0]
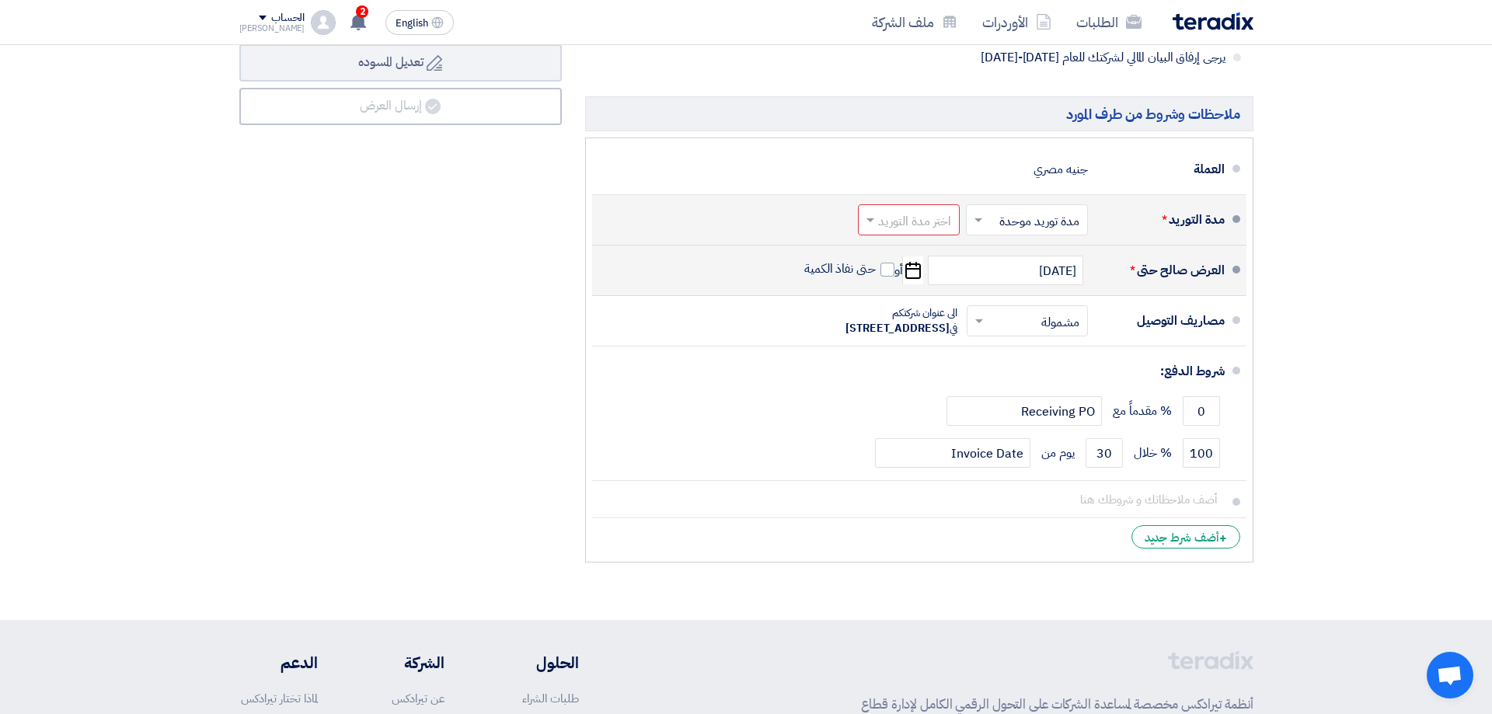
click at [890, 238] on div "اختر مدة التوريد × مدة توريد موحدة × اختر مدة التوريد" at bounding box center [971, 219] width 233 height 37
click at [881, 233] on input "text" at bounding box center [906, 222] width 94 height 23
click at [872, 218] on span at bounding box center [868, 220] width 19 height 16
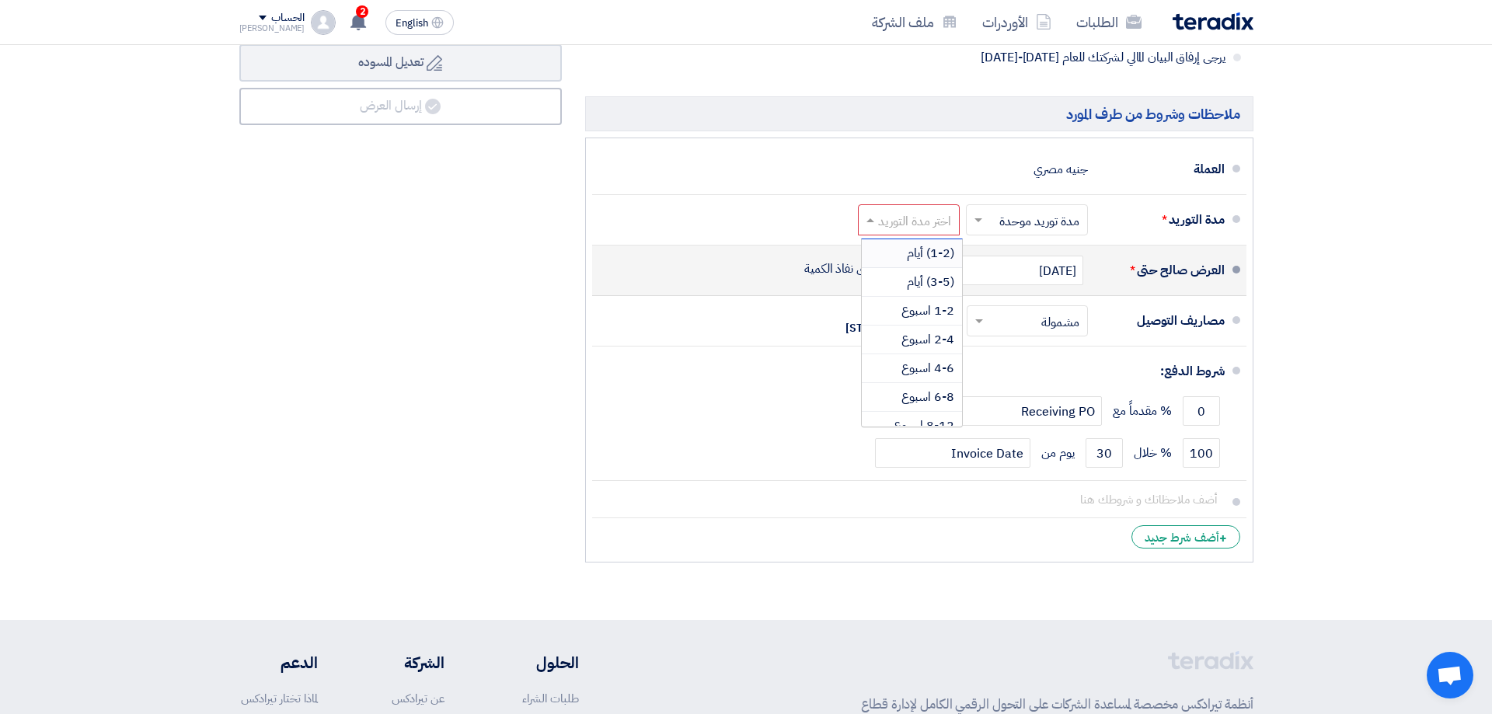
click at [1364, 239] on section "تفاصيل الطلب # الكود/الموديل البيان/الوصف الكمية/العدد سعر الوحدة (EGP) الضرائب…" at bounding box center [746, 4] width 1492 height 1232
click at [943, 230] on input "text" at bounding box center [906, 222] width 94 height 23
drag, startPoint x: 1352, startPoint y: 251, endPoint x: 1064, endPoint y: 236, distance: 288.6
click at [1351, 251] on section "تفاصيل الطلب # الكود/الموديل البيان/الوصف الكمية/العدد سعر الوحدة (EGP) الضرائب…" at bounding box center [746, 4] width 1492 height 1232
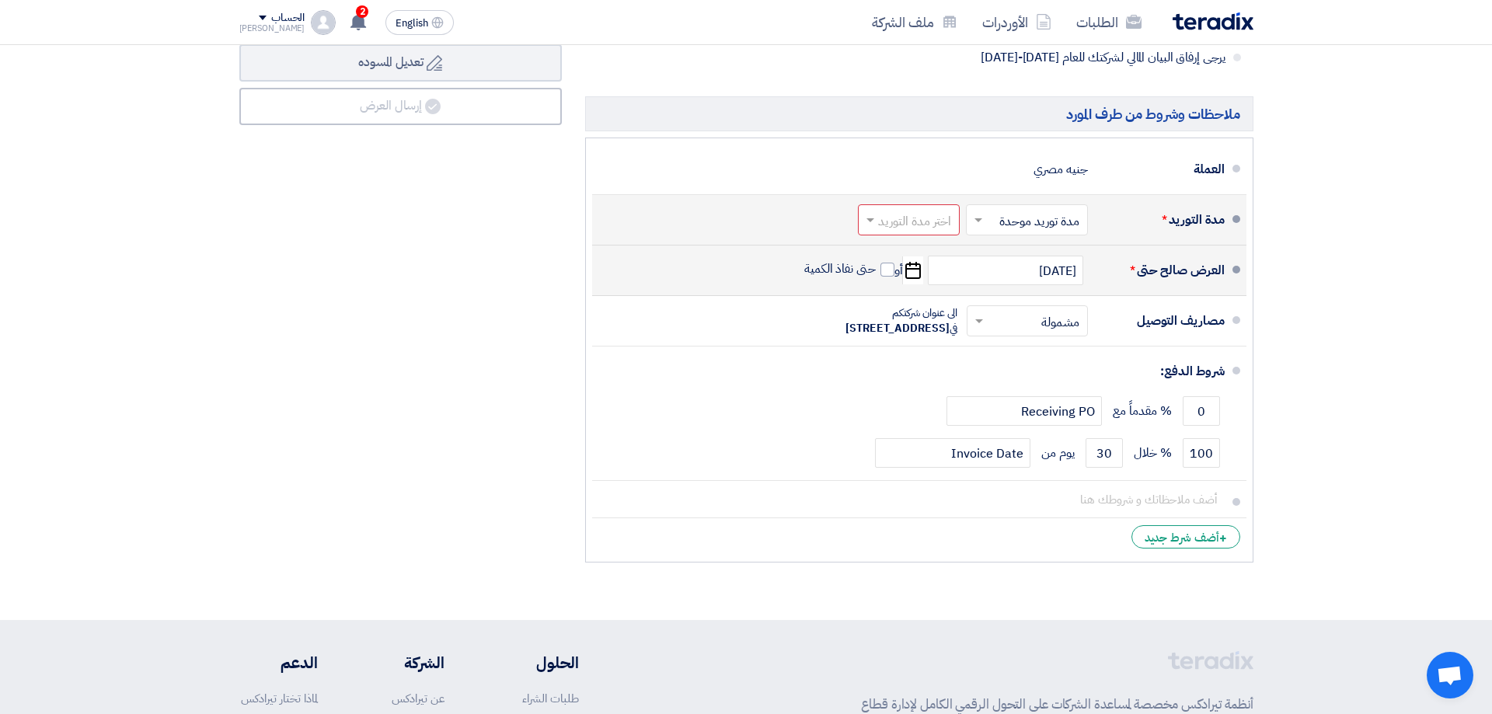
click at [936, 228] on input "text" at bounding box center [906, 222] width 94 height 23
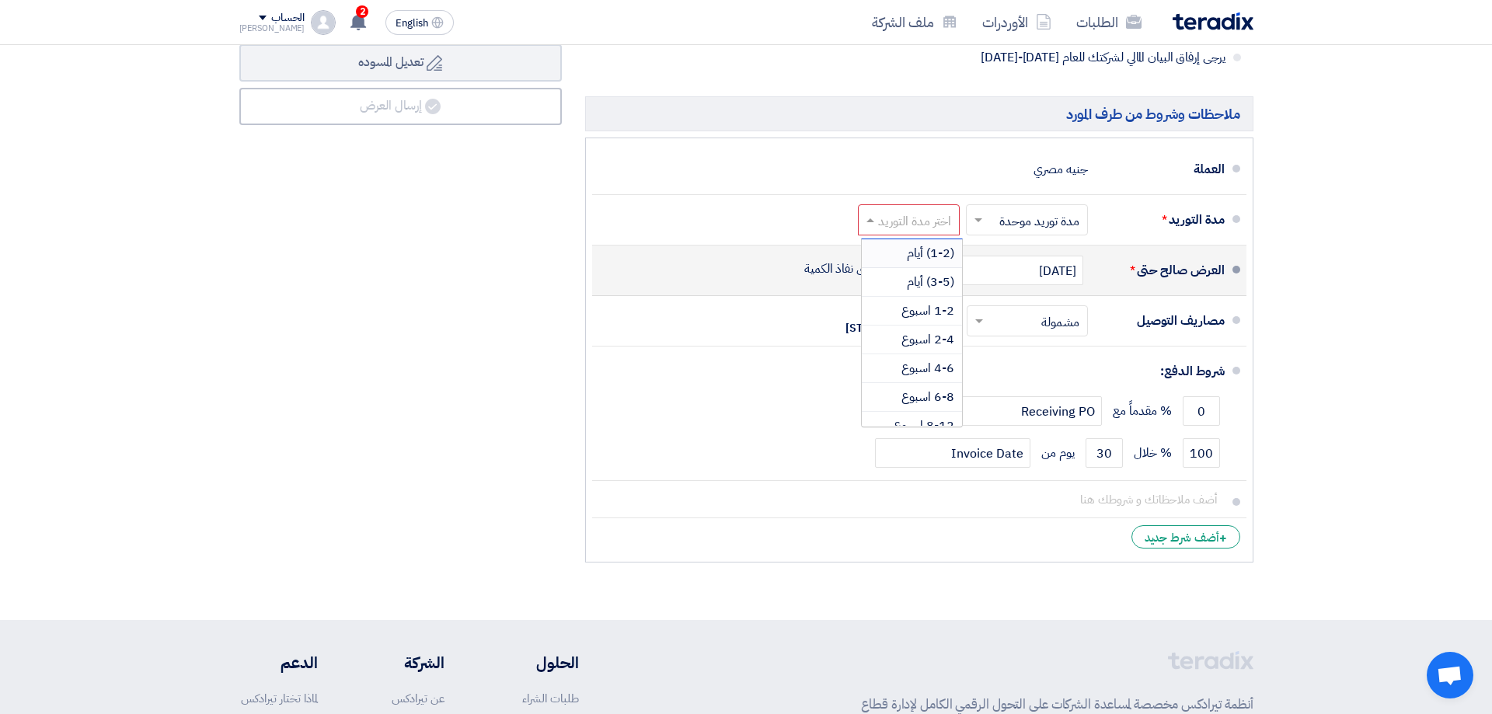
click at [1338, 233] on section "تفاصيل الطلب # الكود/الموديل البيان/الوصف الكمية/العدد سعر الوحدة (EGP) الضرائب…" at bounding box center [746, 4] width 1492 height 1232
click at [1321, 324] on section "تفاصيل الطلب # الكود/الموديل البيان/الوصف الكمية/العدد سعر الوحدة (EGP) الضرائب…" at bounding box center [746, 4] width 1492 height 1232
click at [873, 229] on input "text" at bounding box center [906, 222] width 94 height 23
click at [1379, 232] on section "تفاصيل الطلب # الكود/الموديل البيان/الوصف الكمية/العدد سعر الوحدة (EGP) الضرائب…" at bounding box center [746, 4] width 1492 height 1232
click at [939, 218] on input "text" at bounding box center [906, 222] width 94 height 23
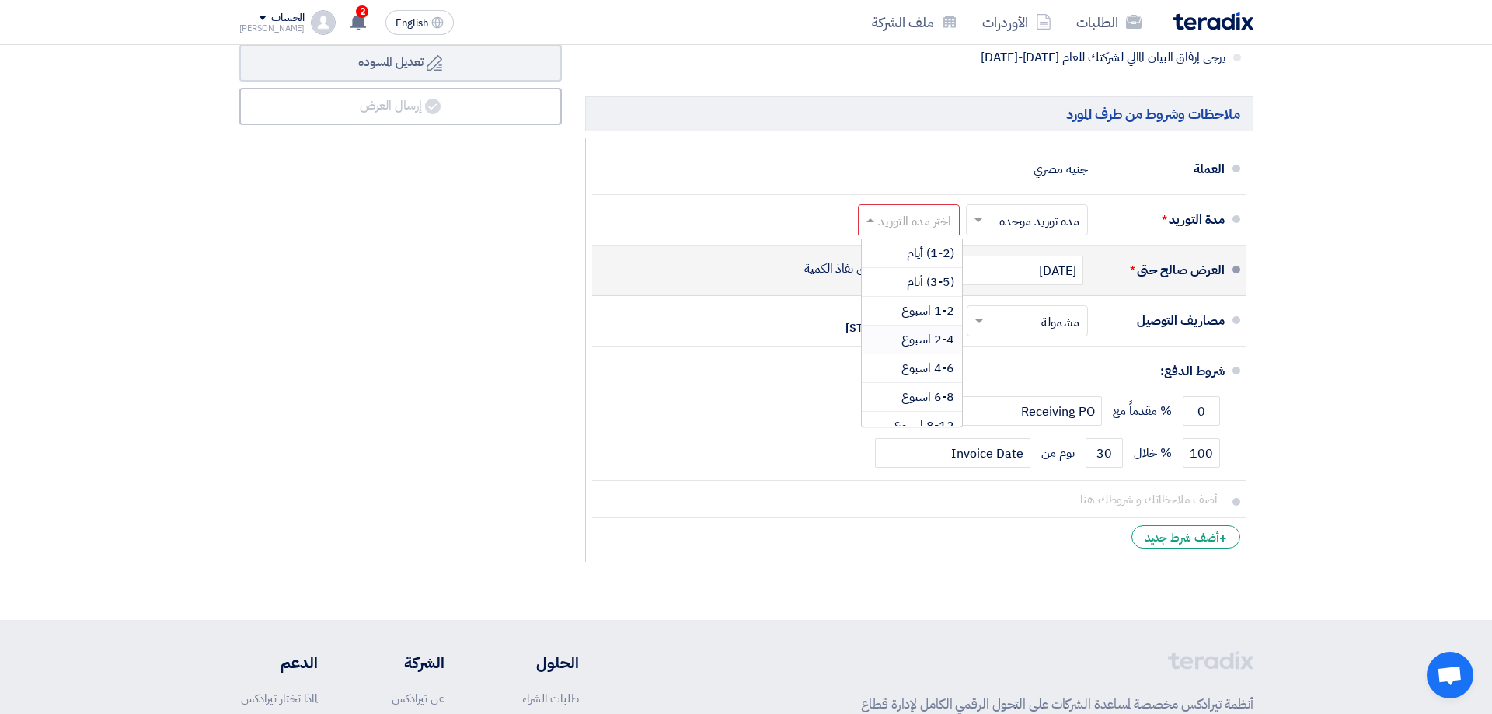
click at [1441, 246] on section "تفاصيل الطلب # الكود/الموديل البيان/الوصف الكمية/العدد سعر الوحدة (EGP) الضرائب…" at bounding box center [746, 4] width 1492 height 1232
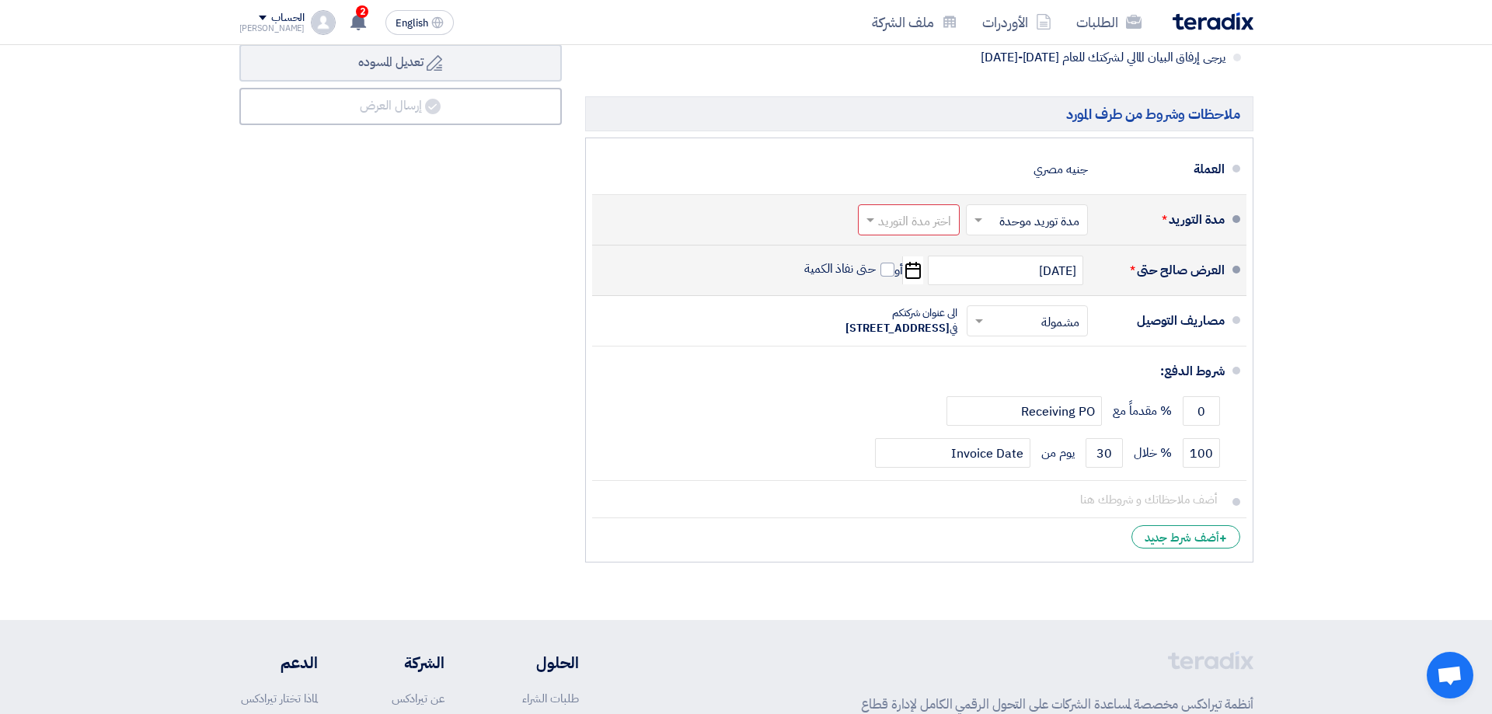
click at [901, 222] on input "text" at bounding box center [906, 222] width 94 height 23
click at [914, 284] on span "(3-5) أيام" at bounding box center [930, 282] width 47 height 19
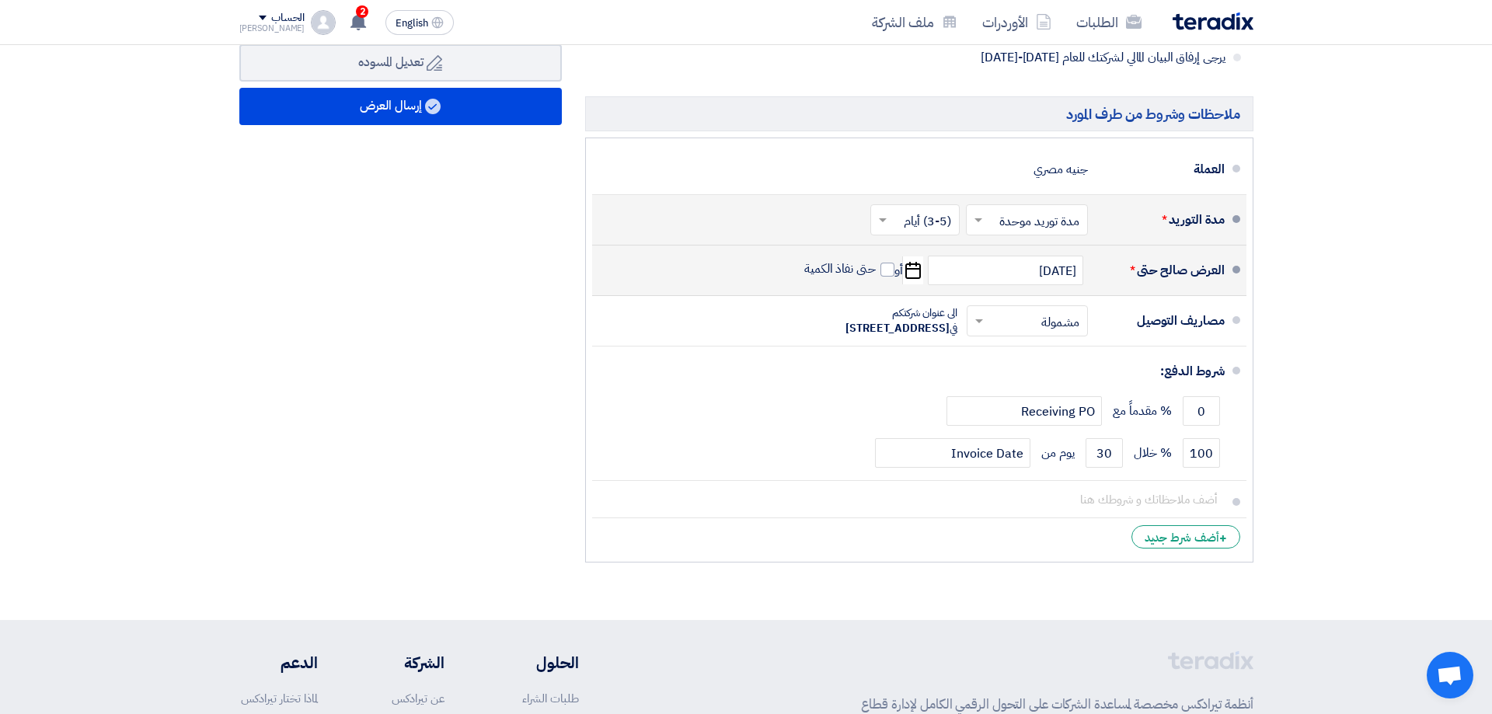
click at [1374, 362] on section "تفاصيل الطلب # الكود/الموديل البيان/الوصف الكمية/العدد سعر الوحدة (EGP) الضرائب…" at bounding box center [746, 4] width 1492 height 1232
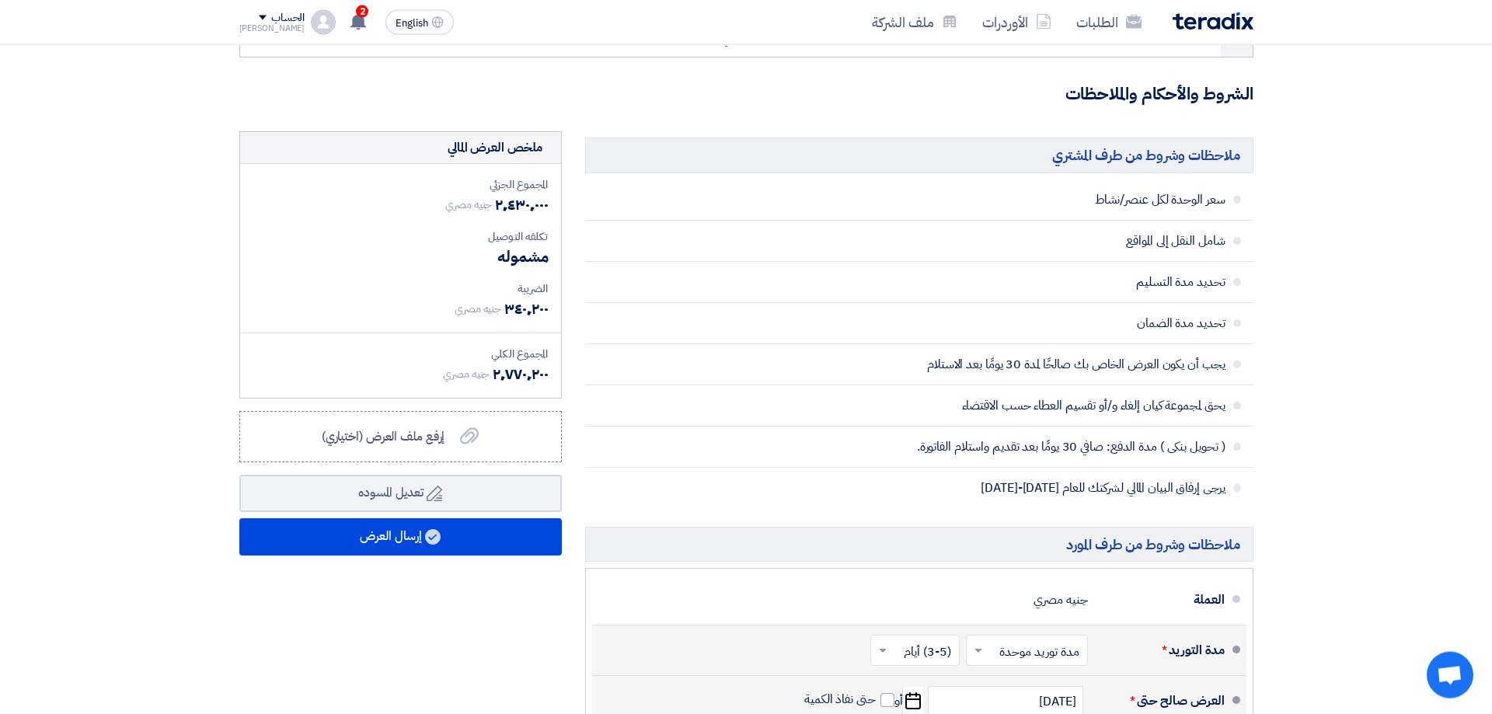
scroll to position [392, 0]
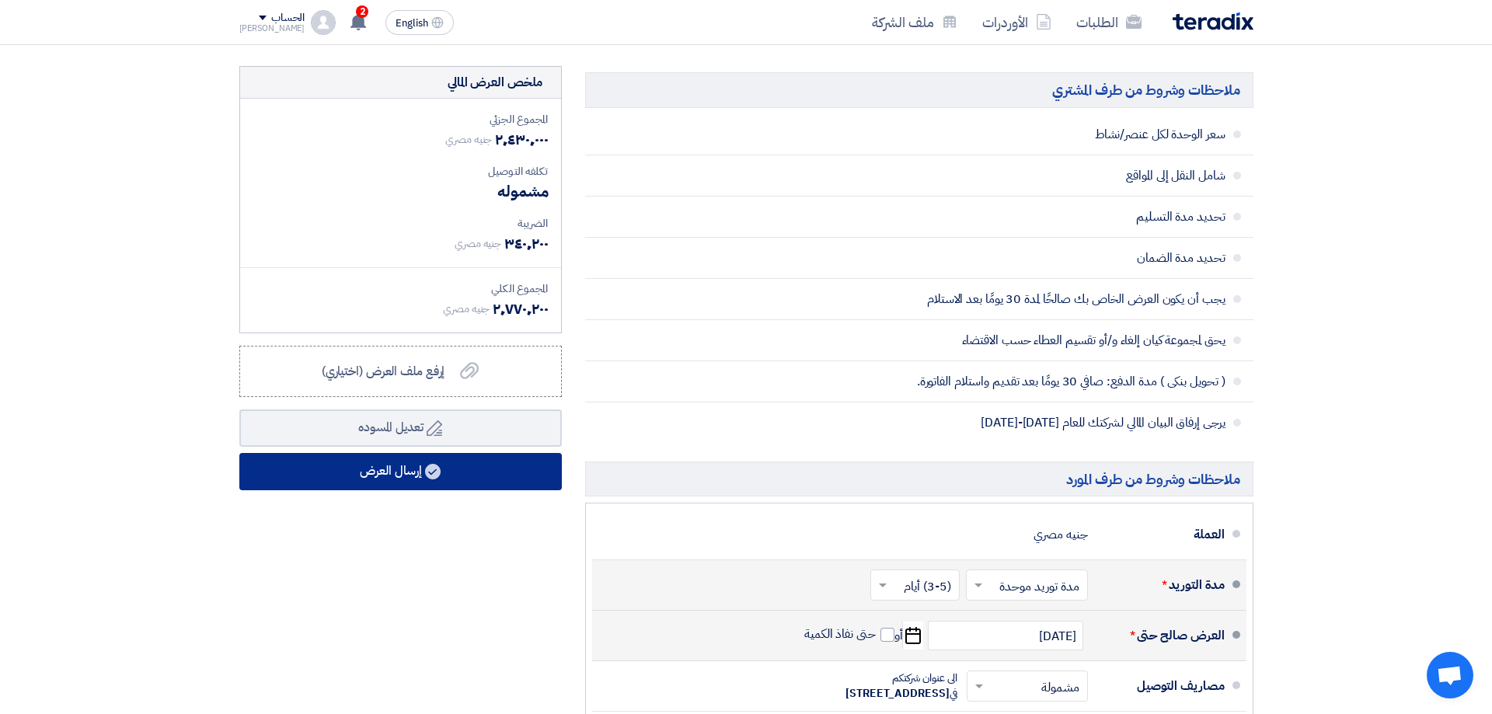
click at [402, 469] on button "إرسال العرض" at bounding box center [400, 471] width 322 height 37
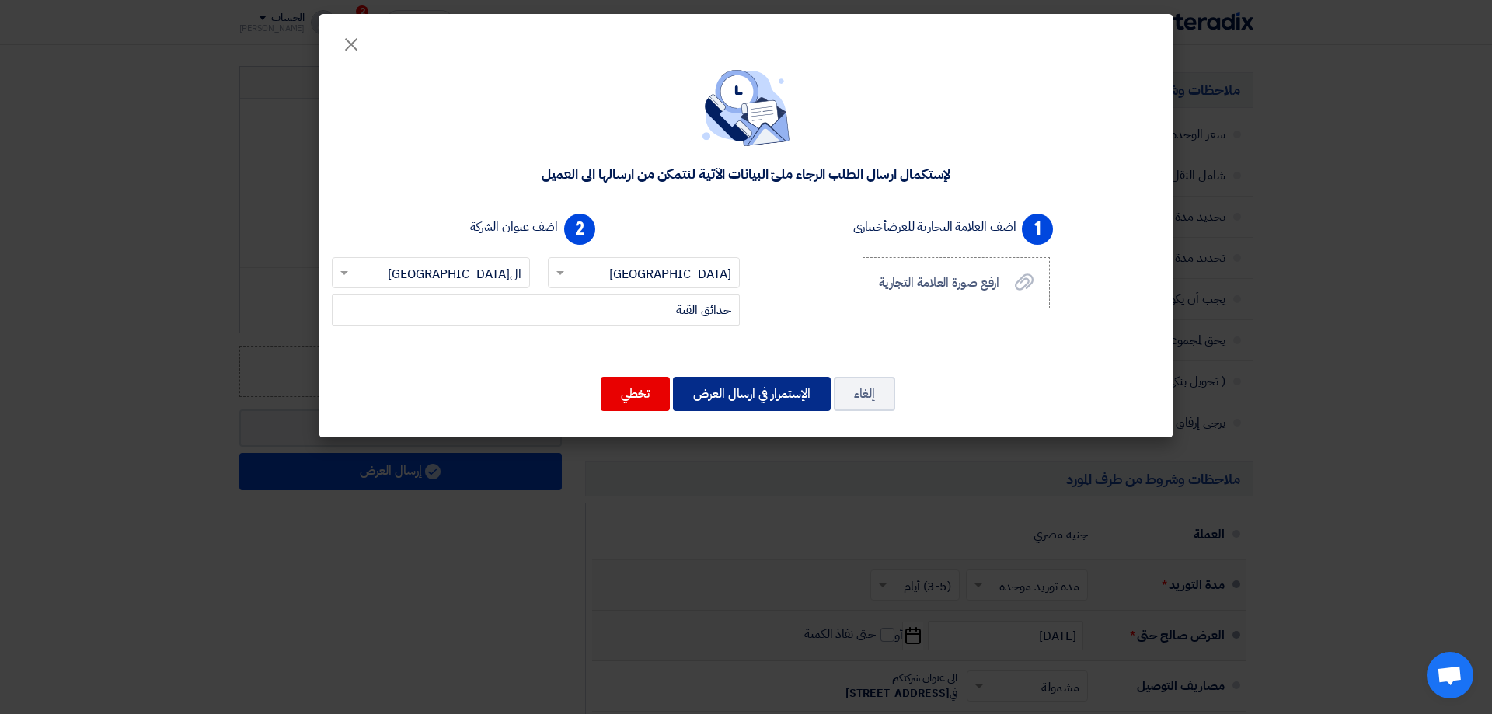
click at [779, 395] on button "الإستمرار في ارسال العرض" at bounding box center [752, 394] width 158 height 34
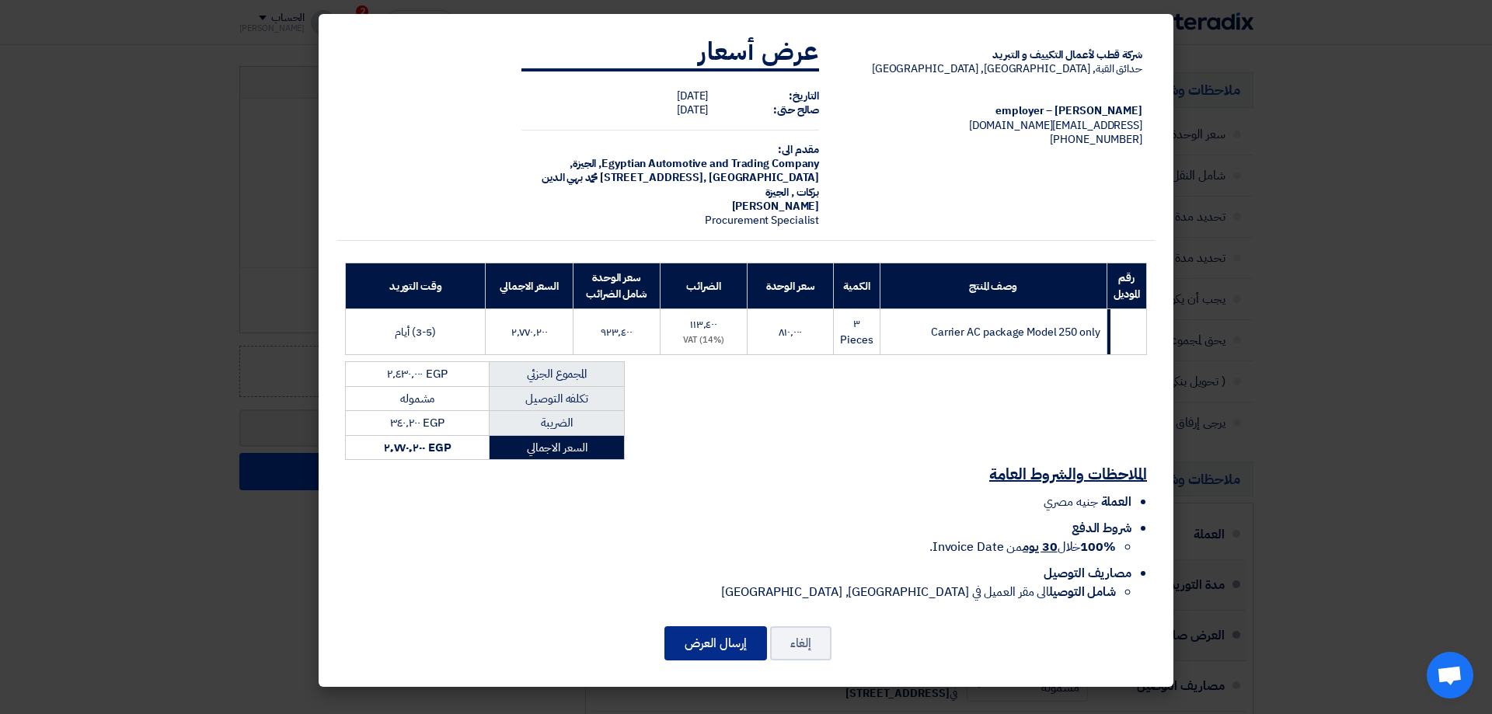
click at [712, 642] on button "إرسال العرض" at bounding box center [715, 643] width 103 height 34
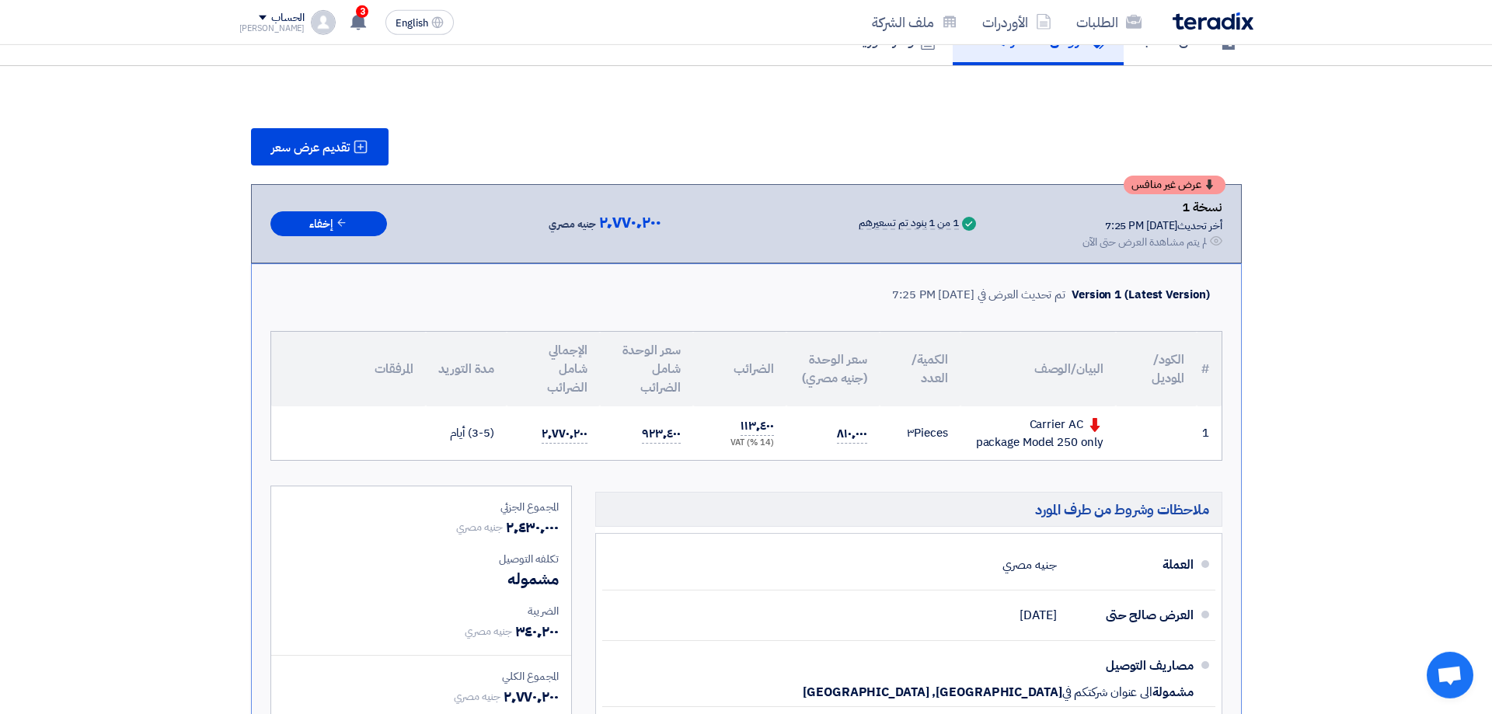
scroll to position [294, 0]
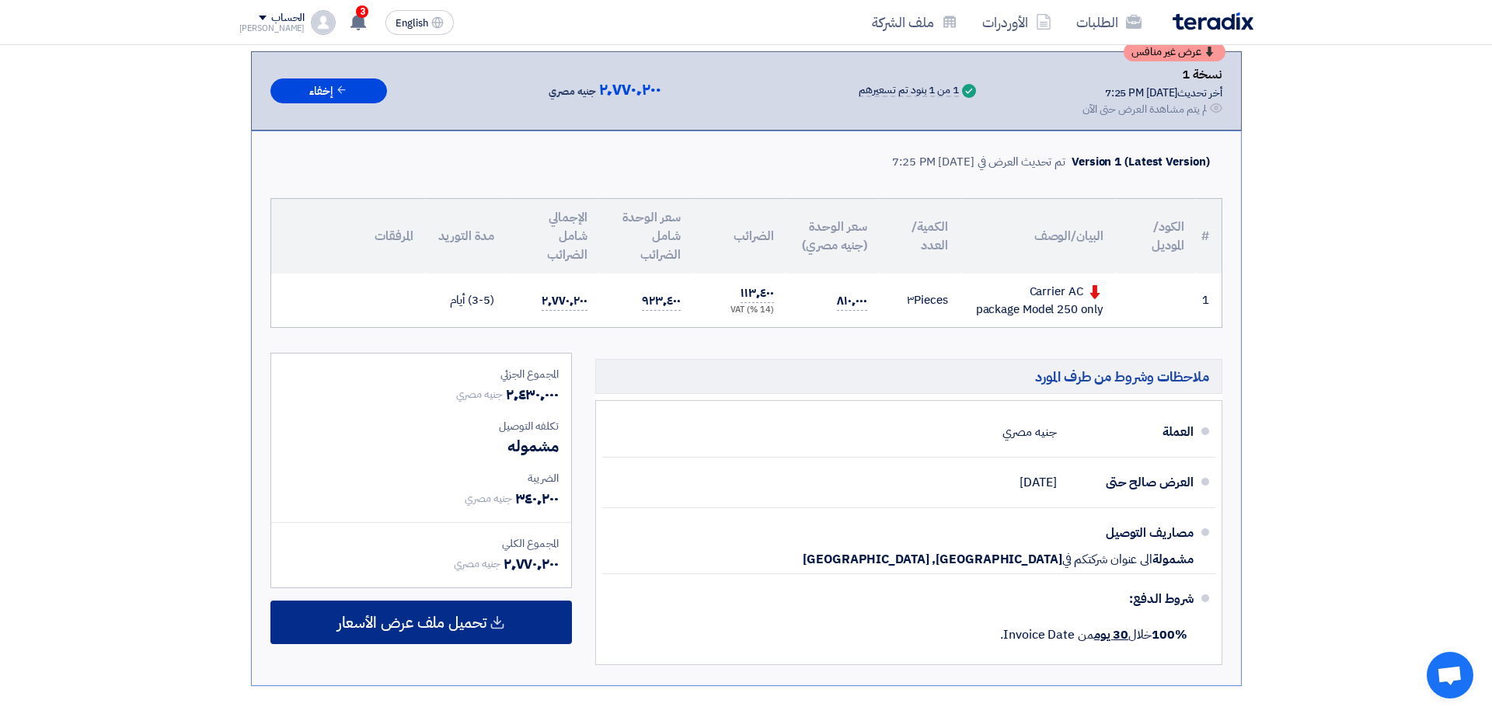
click at [424, 627] on span "تحميل ملف عرض الأسعار" at bounding box center [411, 622] width 149 height 14
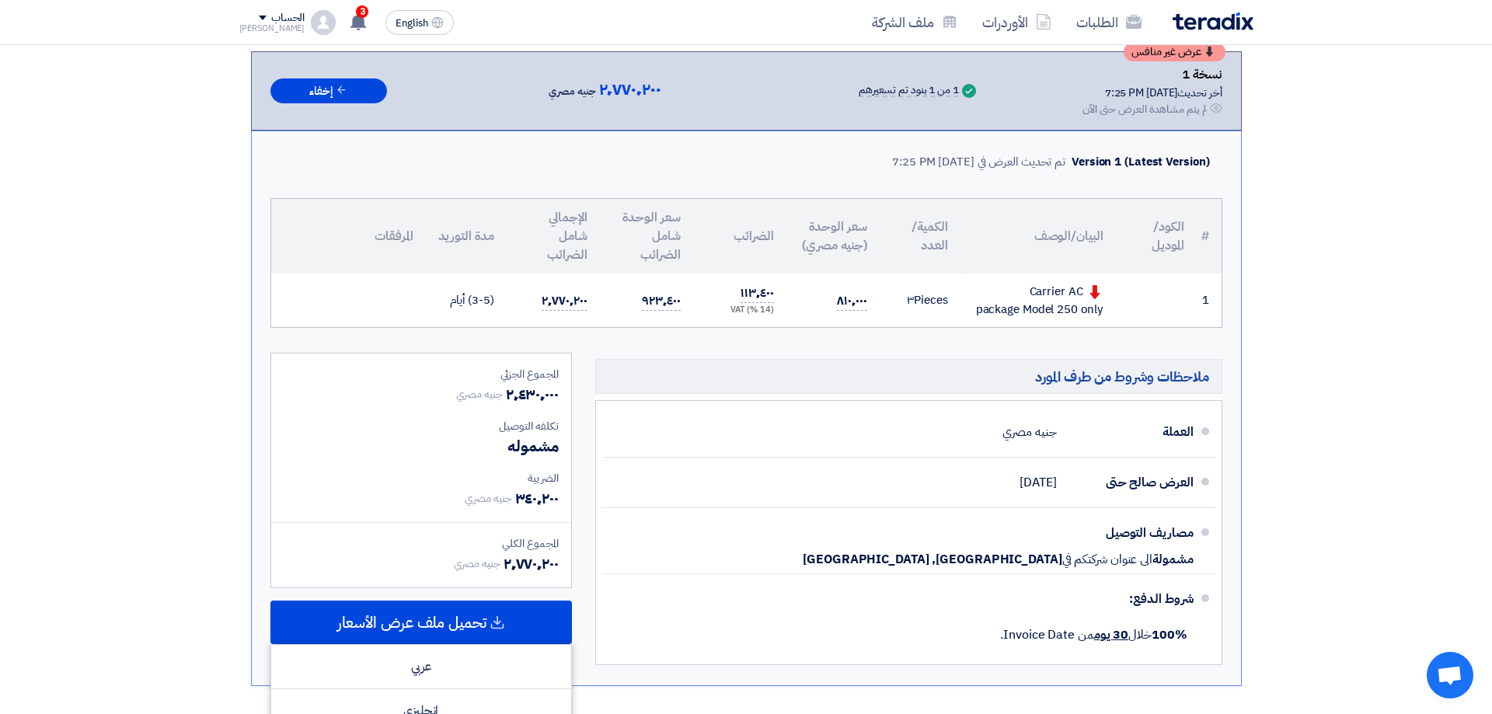
scroll to position [489, 0]
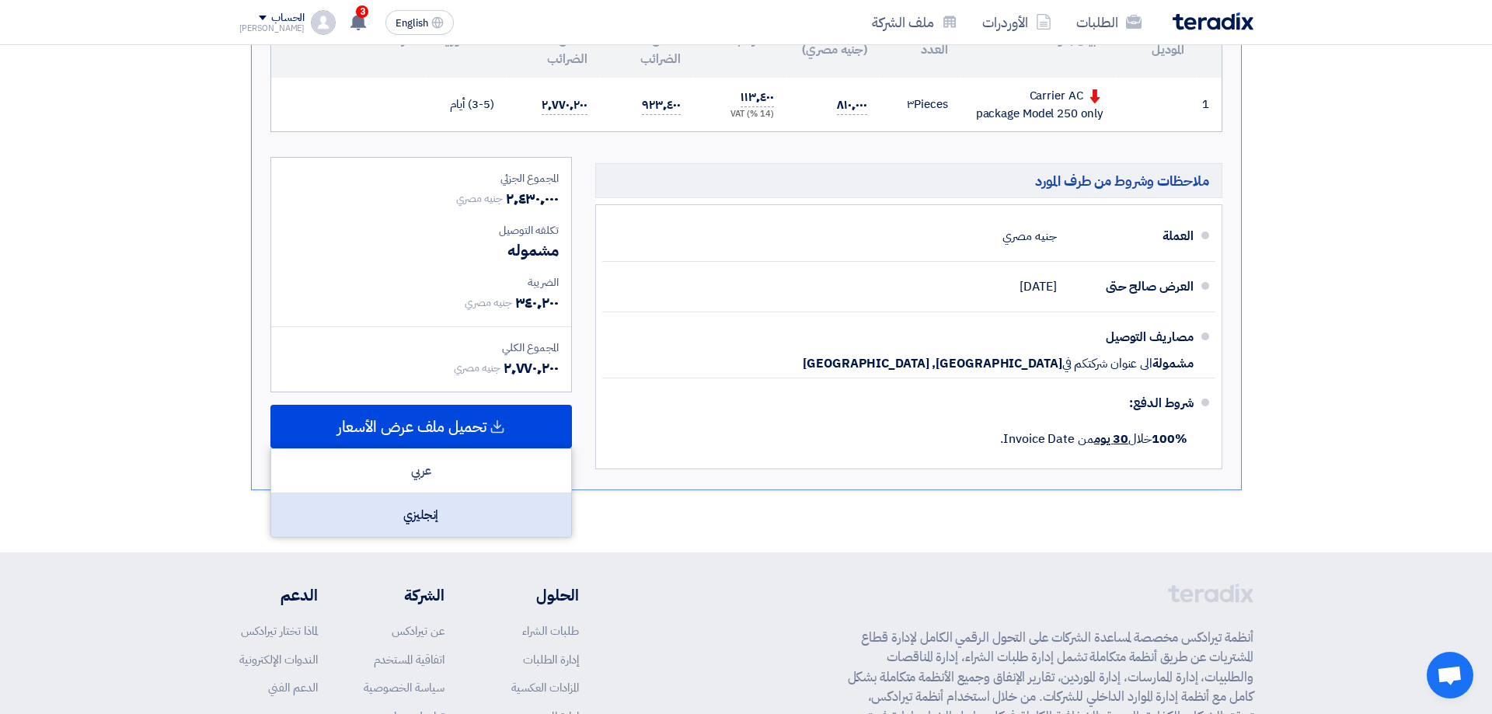
click at [420, 516] on div "إنجليزي" at bounding box center [421, 515] width 300 height 44
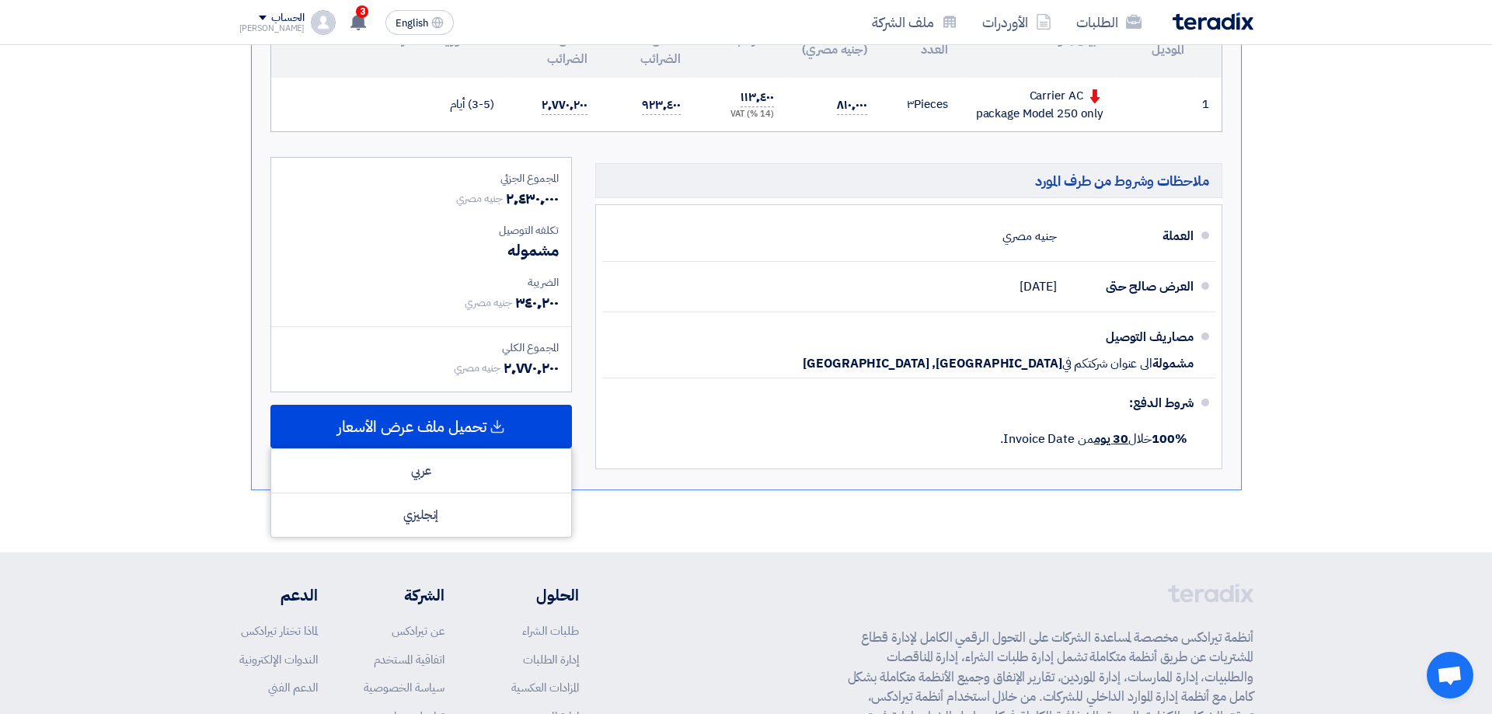
scroll to position [196, 0]
